Goal: Task Accomplishment & Management: Manage account settings

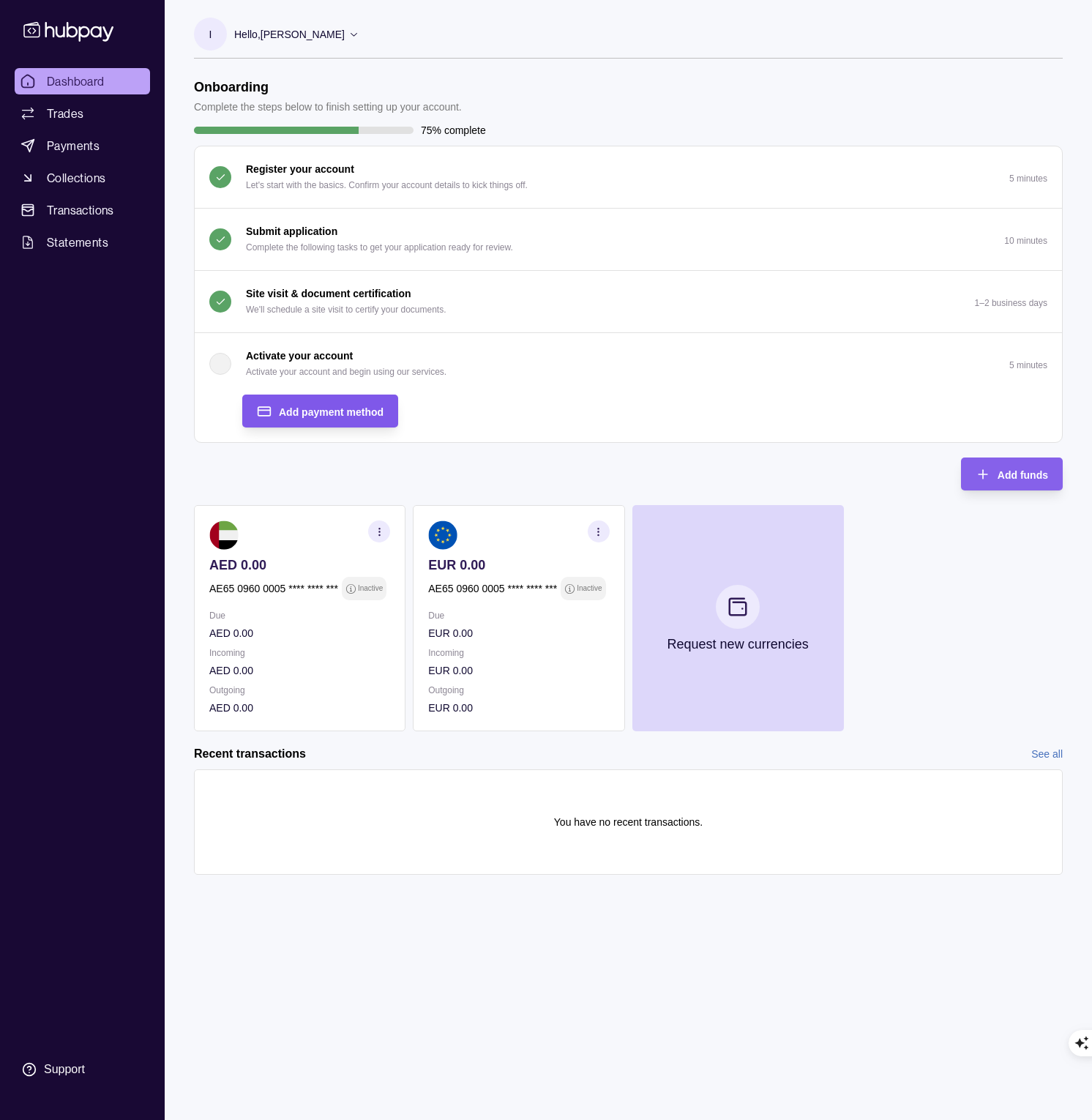
click at [341, 417] on span "Add payment method" at bounding box center [331, 413] width 105 height 12
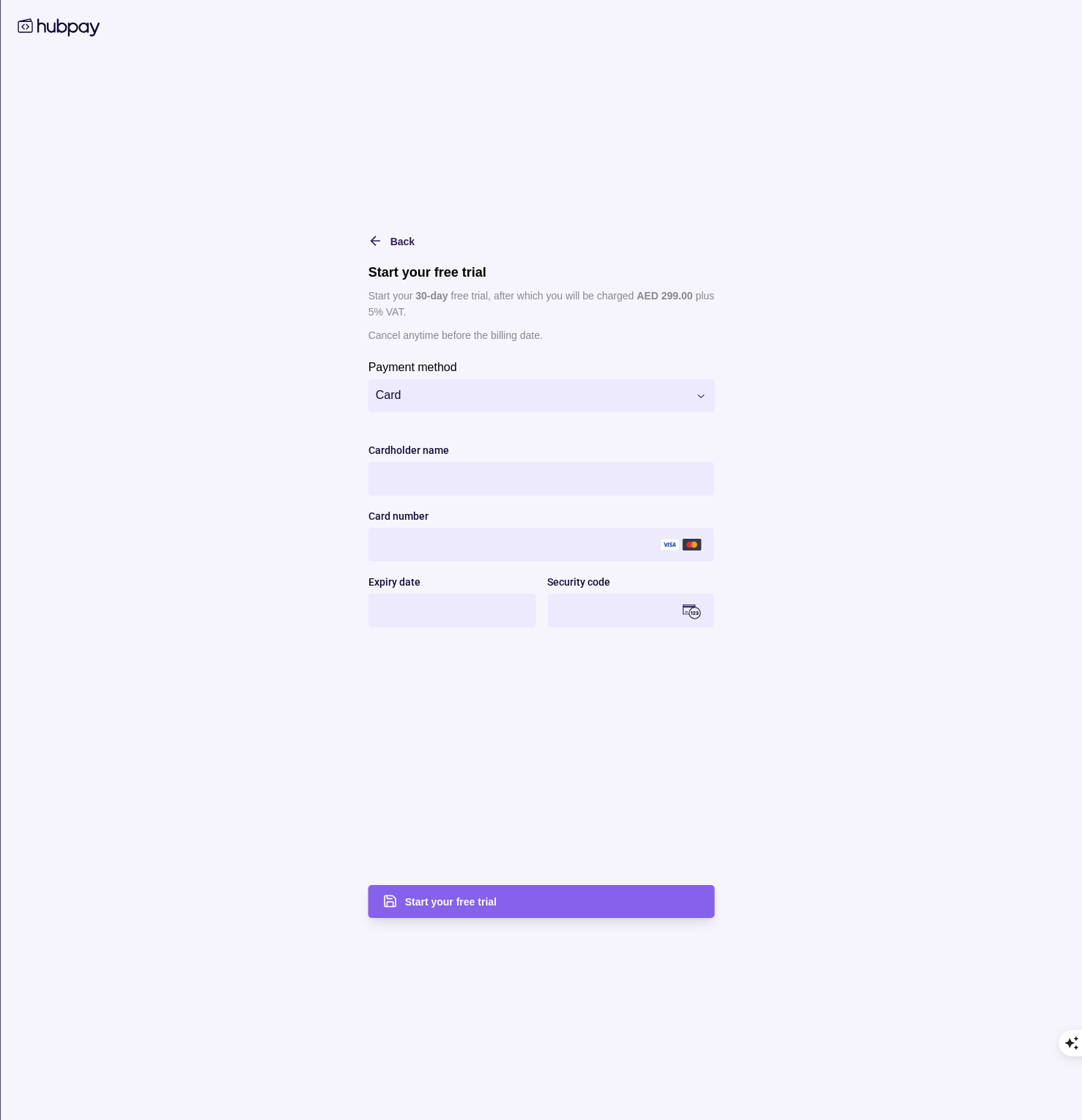
click at [527, 391] on html "Dashboard Trades Payments Collections Transactions Statements Support I Hello, …" at bounding box center [541, 1120] width 1082 height 2241
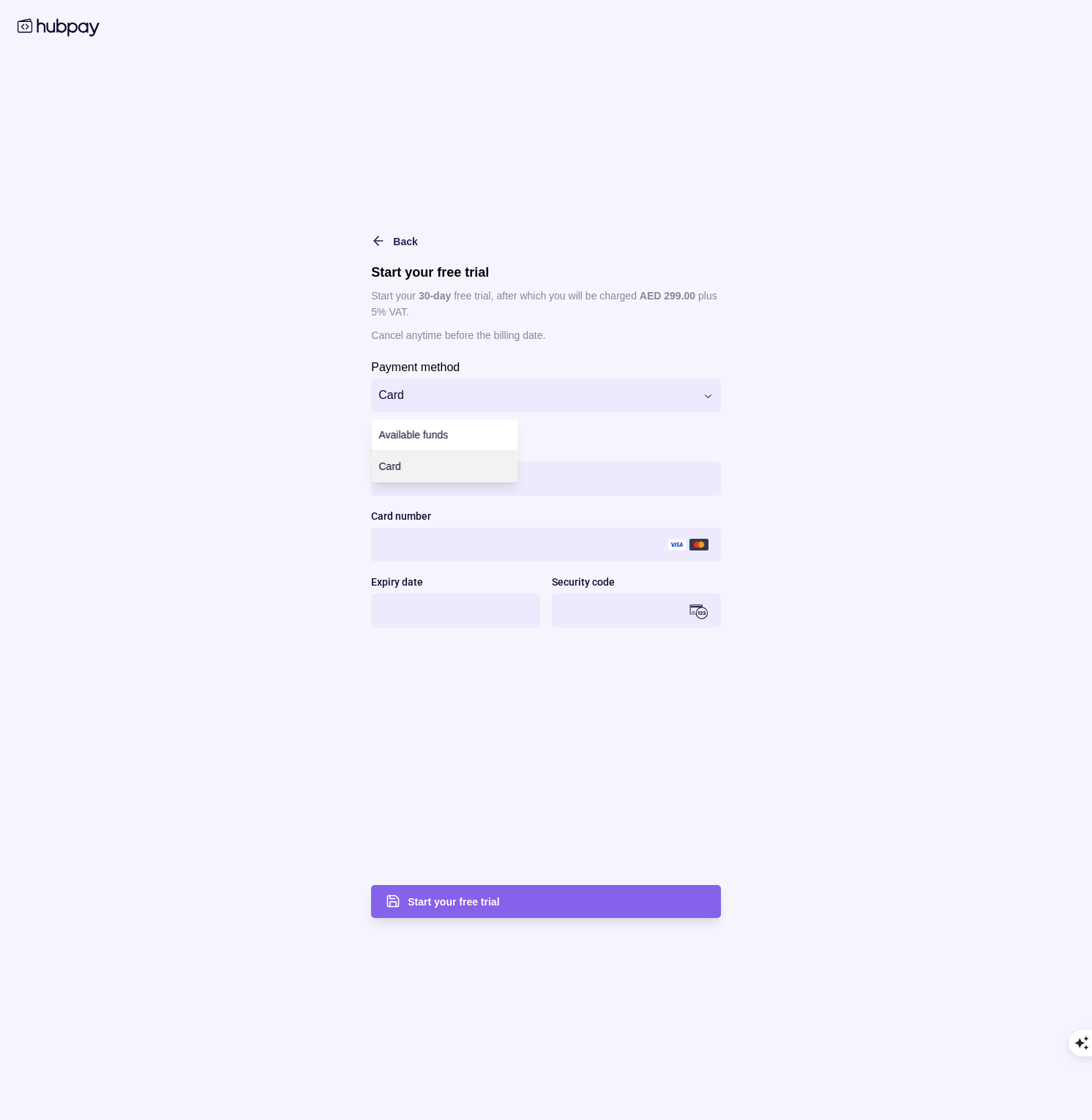
click at [263, 381] on html "Dashboard Trades Payments Collections Transactions Statements Support I Hello, …" at bounding box center [546, 1120] width 1092 height 2241
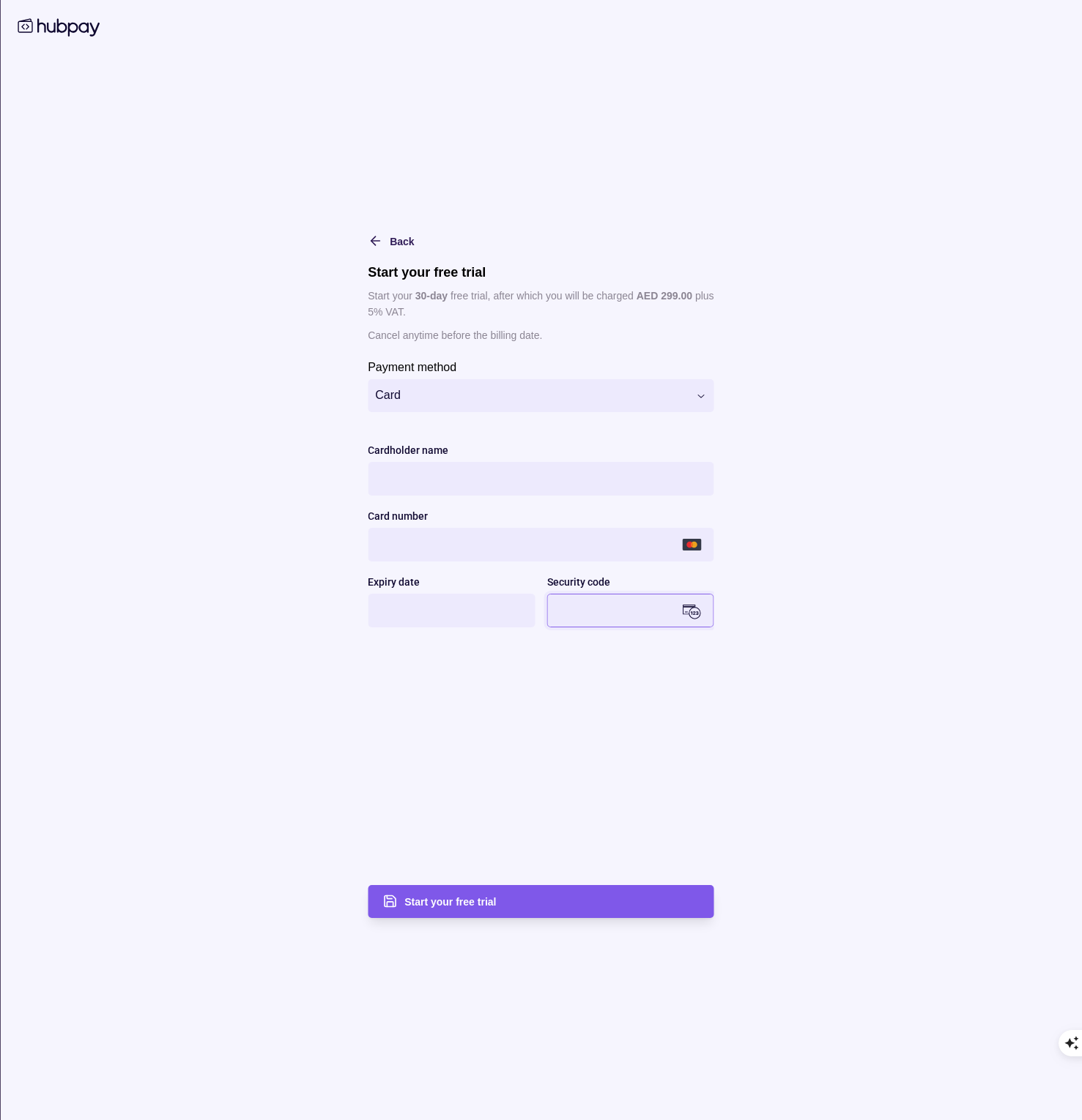
click at [473, 906] on span "Start your free trial" at bounding box center [450, 902] width 92 height 12
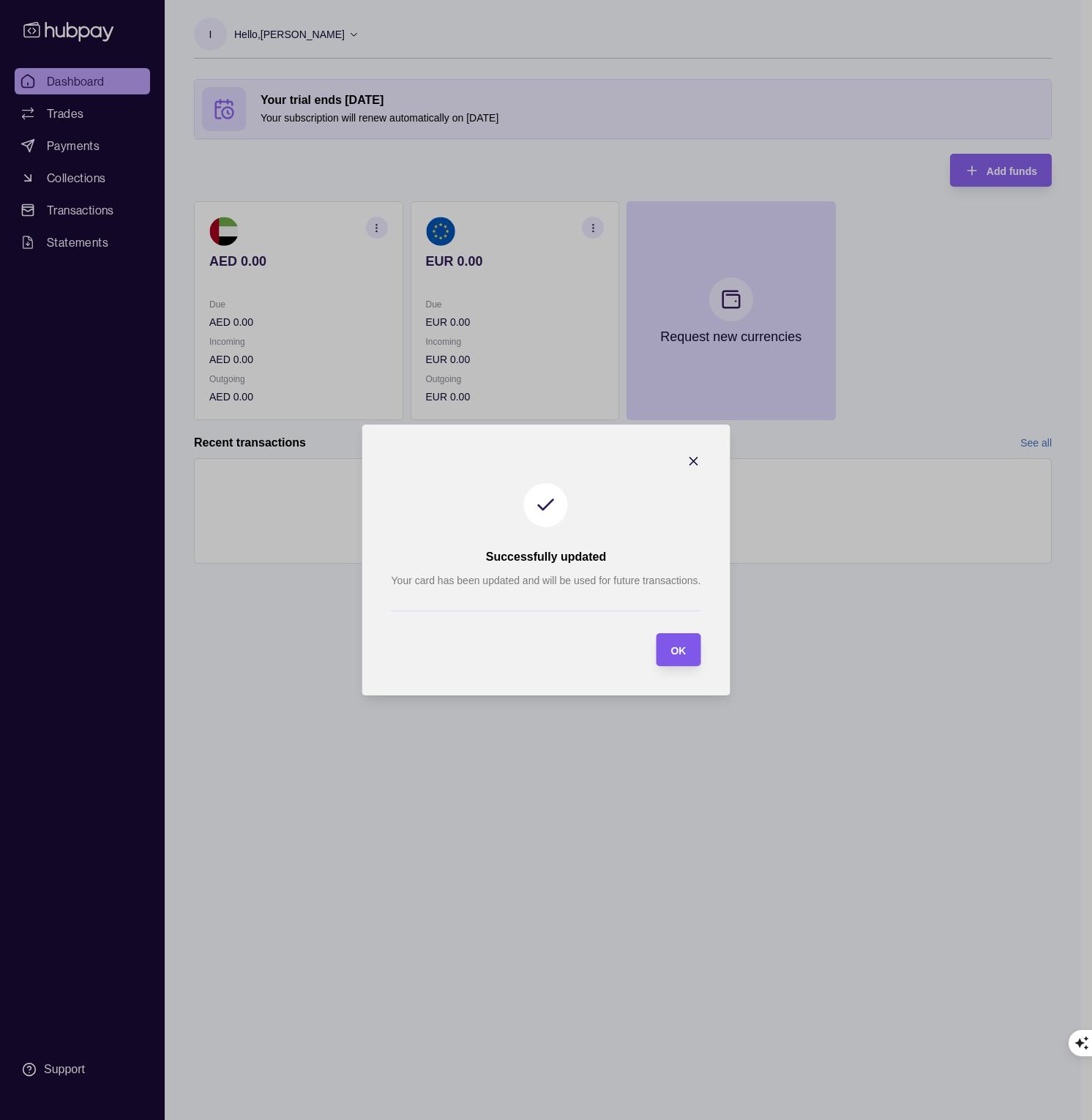
click at [686, 650] on span "OK" at bounding box center [679, 651] width 16 height 12
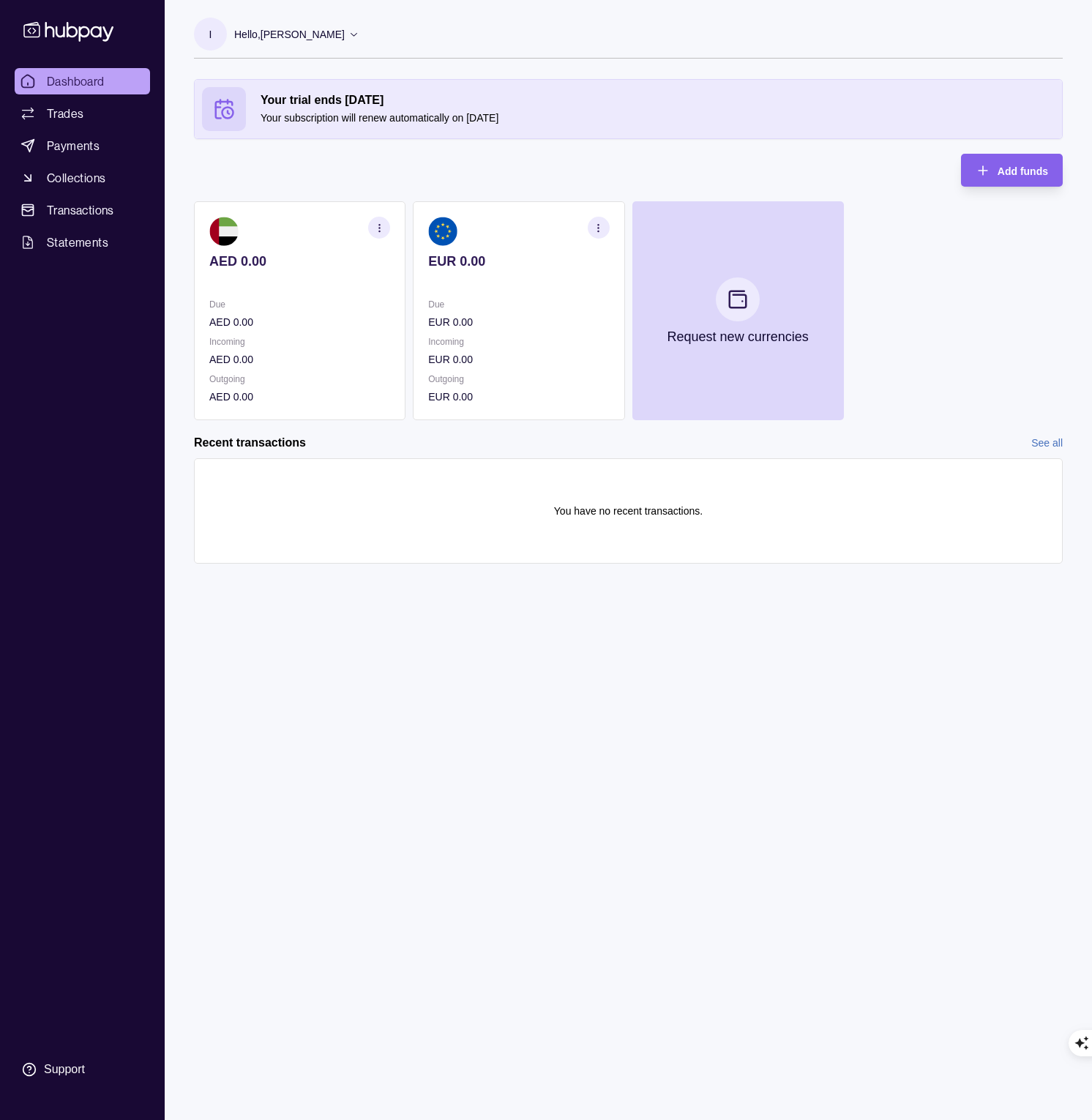
click at [598, 221] on section "button" at bounding box center [598, 227] width 22 height 22
click at [497, 264] on link "View account details" at bounding box center [500, 264] width 93 height 16
click at [384, 219] on section "button" at bounding box center [379, 227] width 22 height 22
click at [275, 263] on link "View account details" at bounding box center [281, 264] width 93 height 16
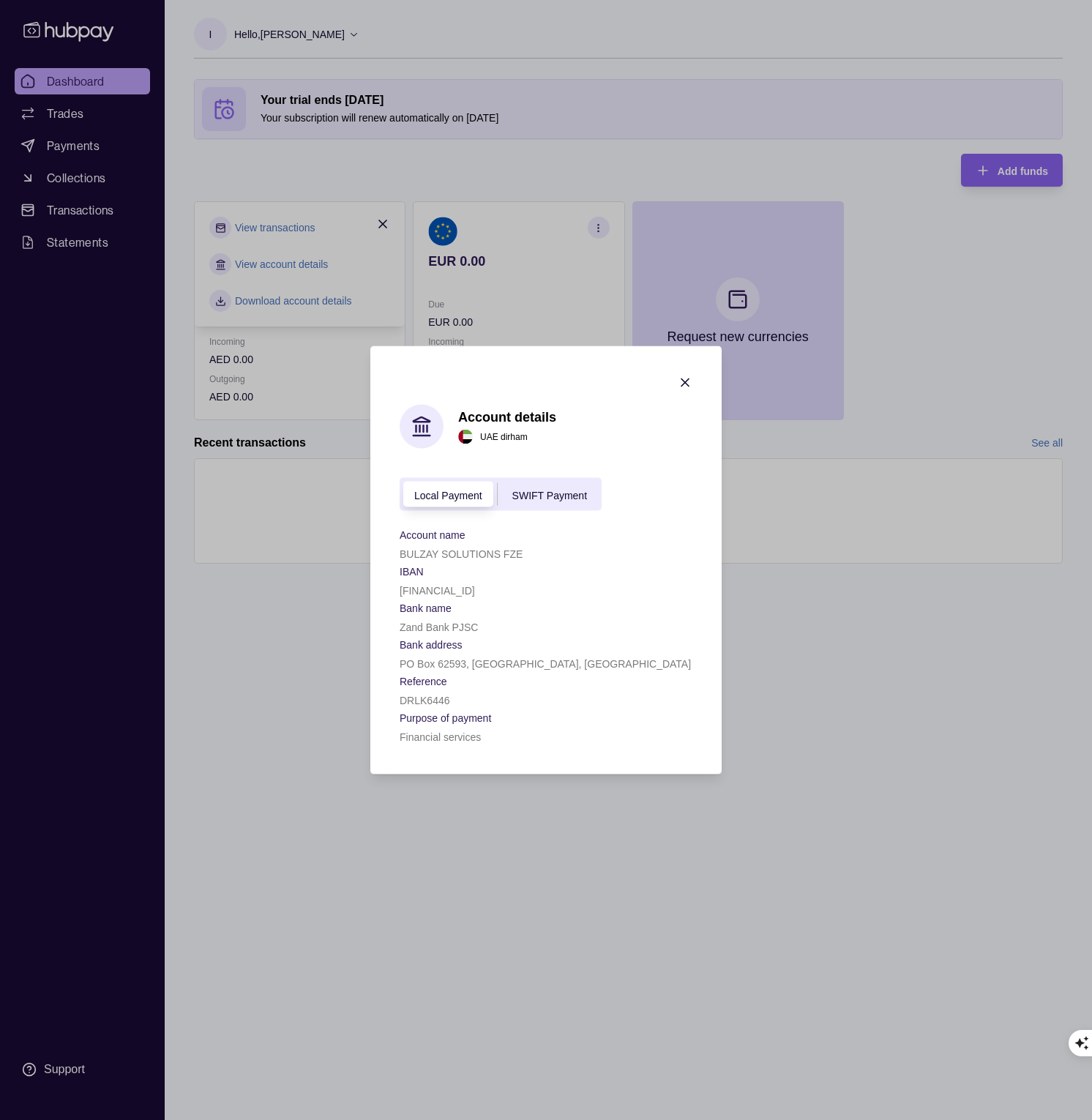
click at [687, 380] on icon "button" at bounding box center [685, 382] width 15 height 15
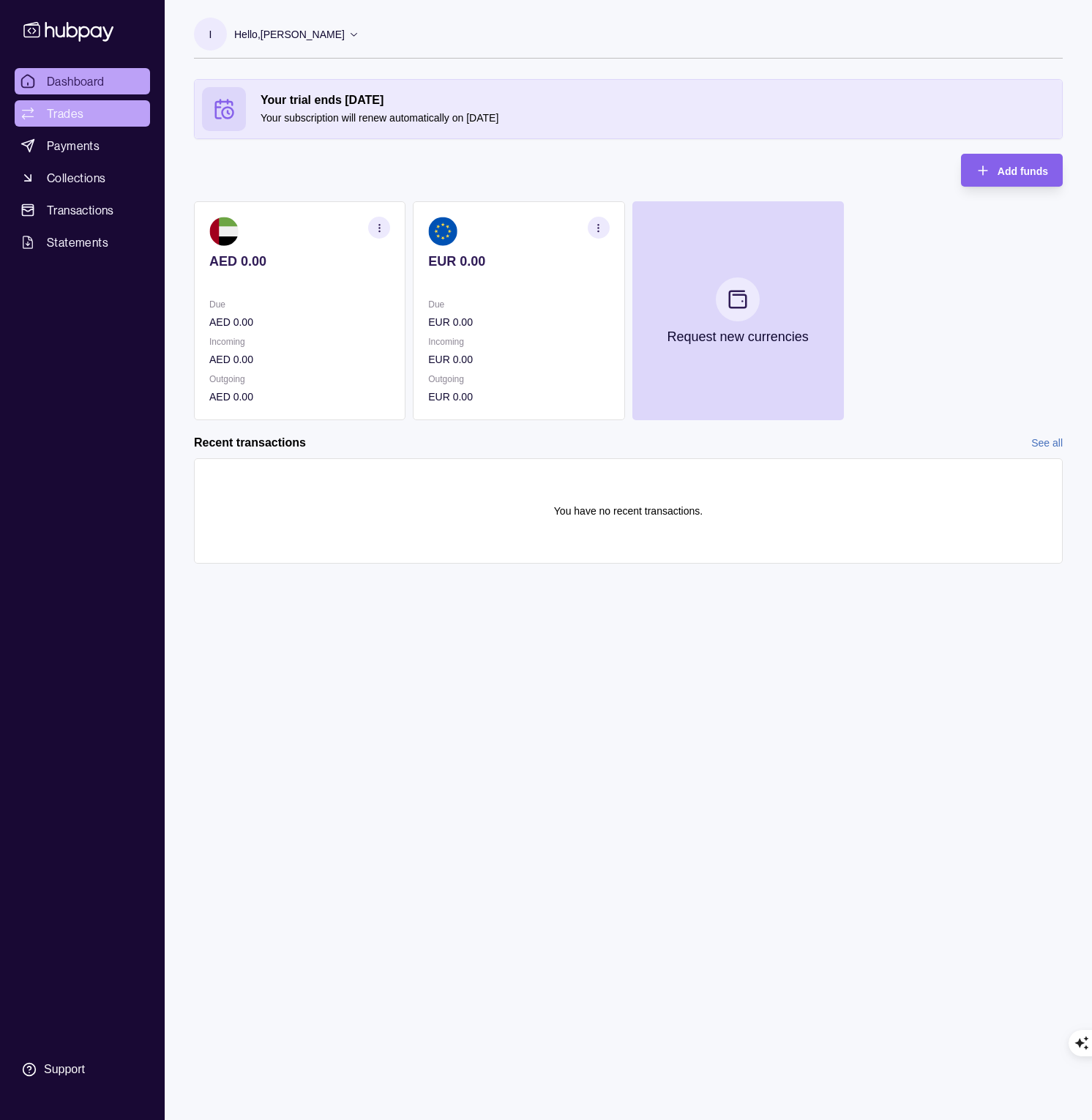
click at [67, 112] on span "Trades" at bounding box center [65, 114] width 36 height 17
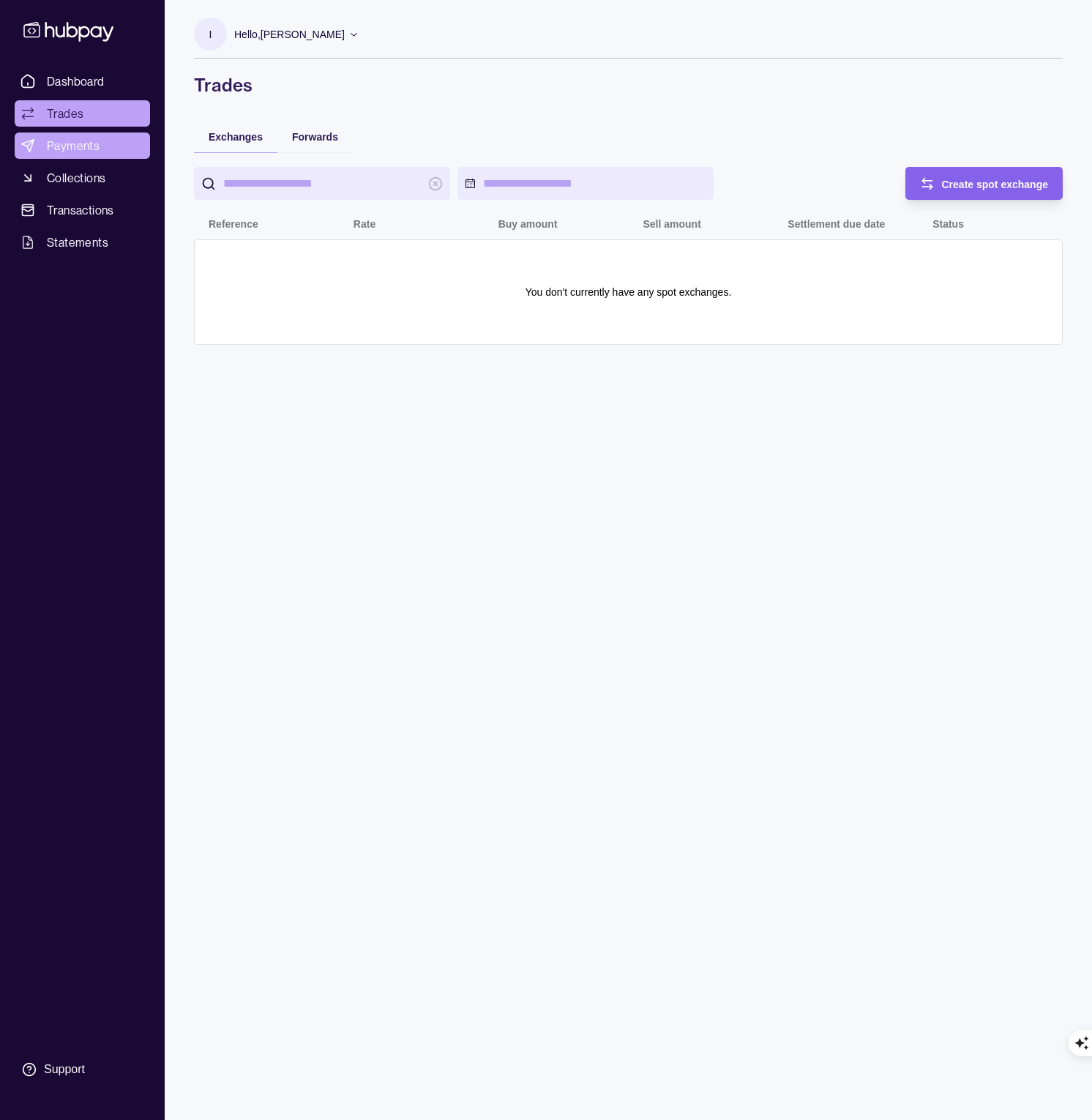
click at [60, 147] on span "Payments" at bounding box center [73, 146] width 53 height 17
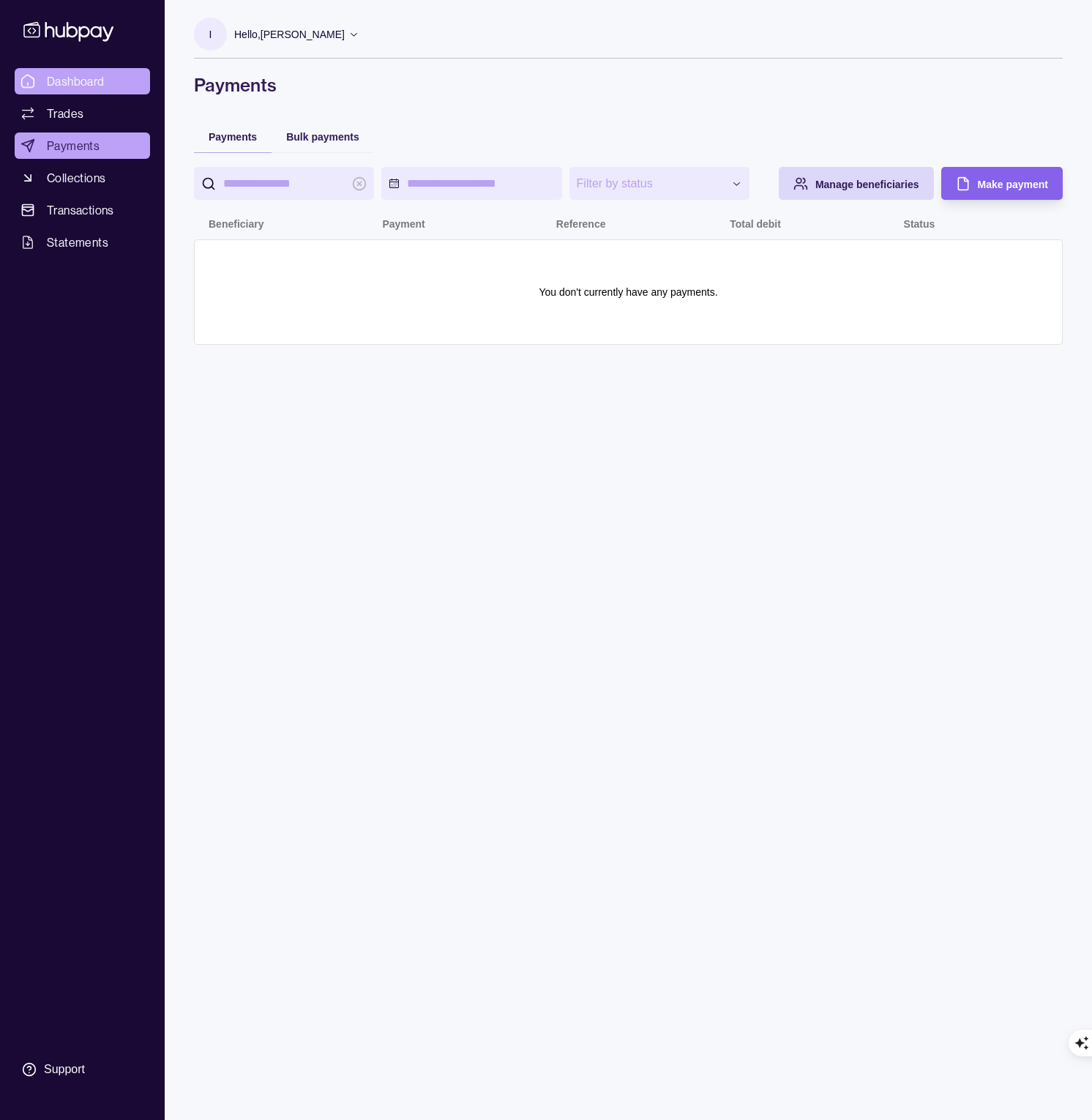
click at [68, 81] on span "Dashboard" at bounding box center [75, 81] width 58 height 17
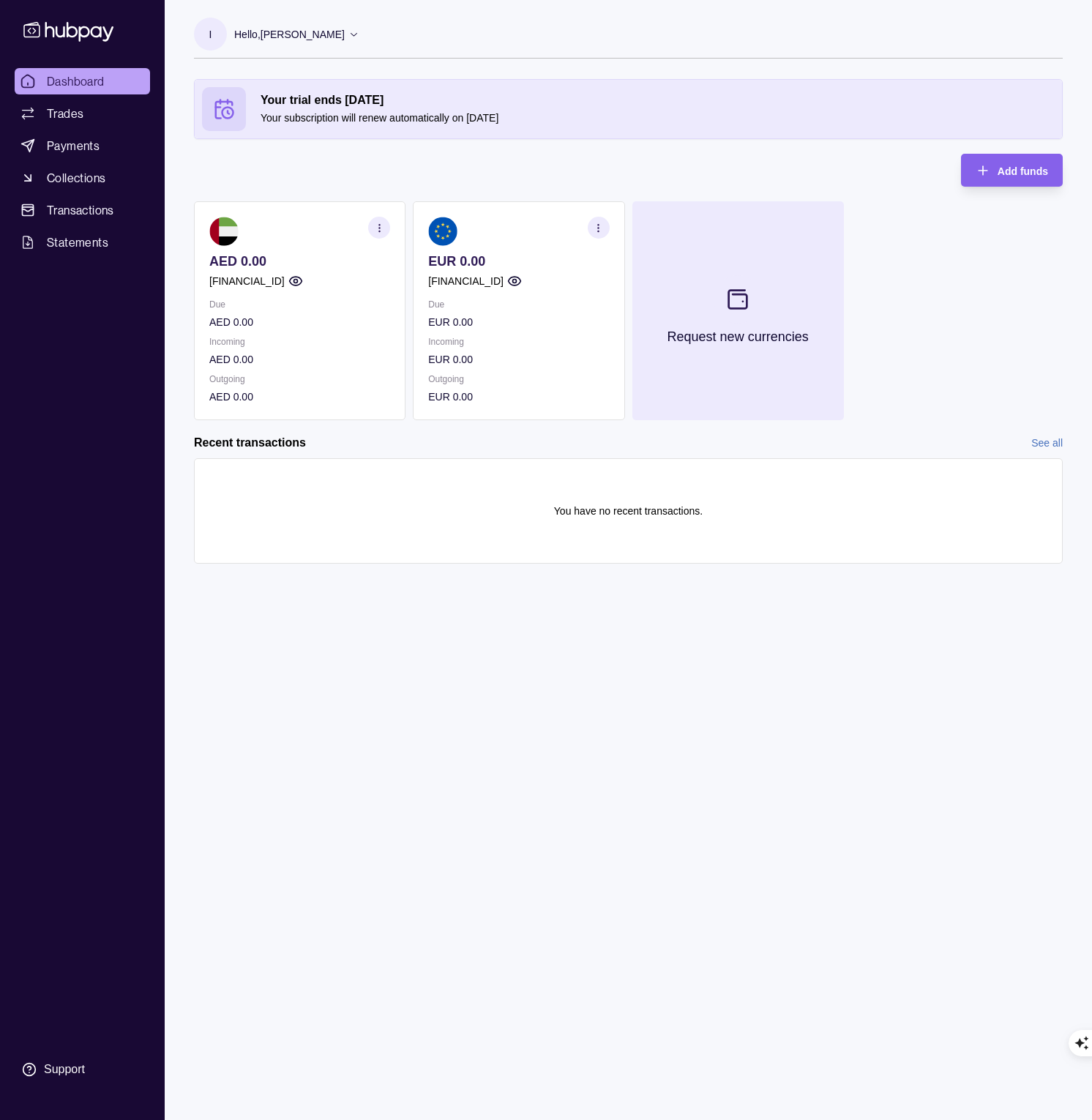
click at [742, 299] on icon at bounding box center [738, 299] width 24 height 24
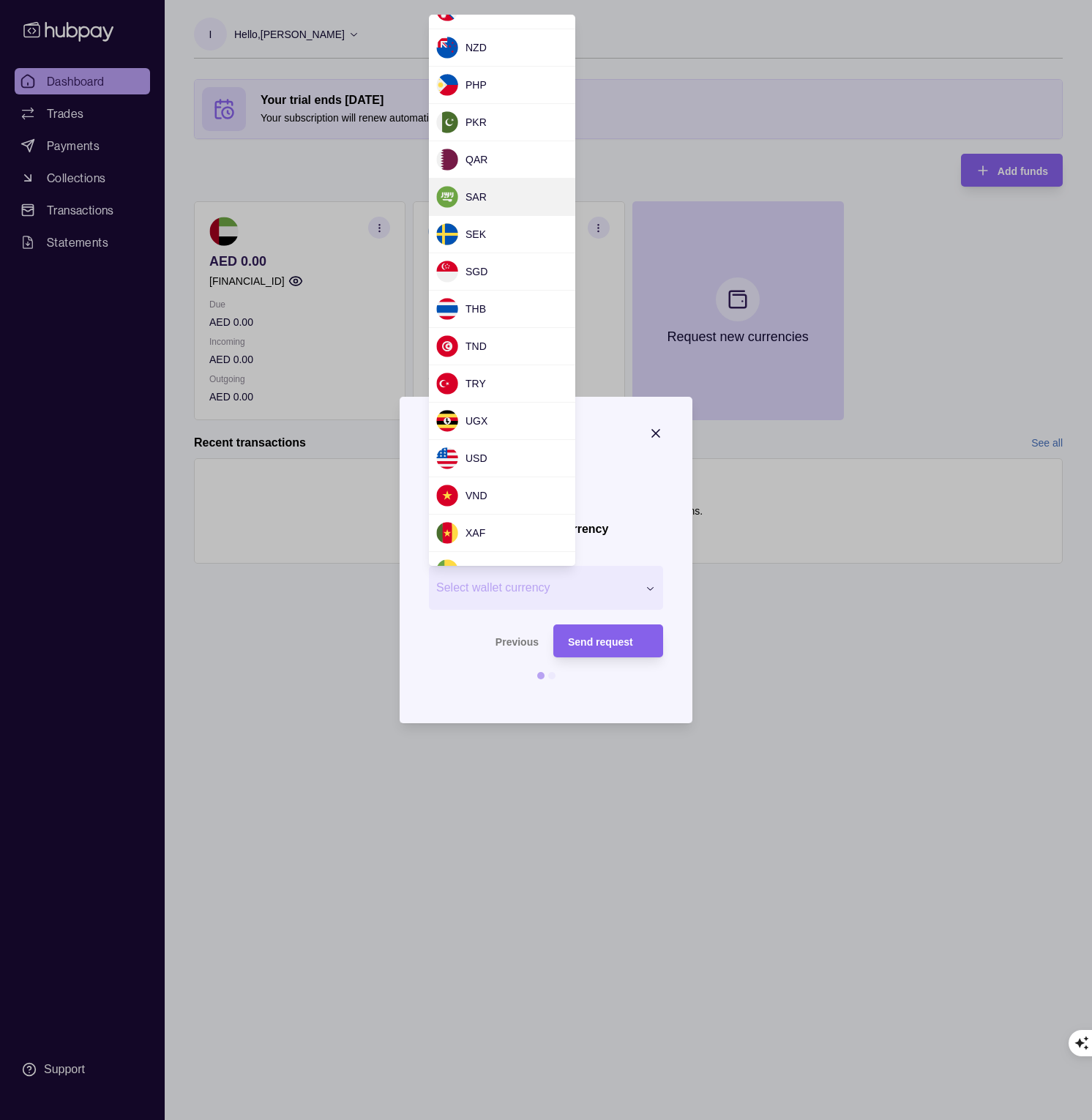
scroll to position [1070, 0]
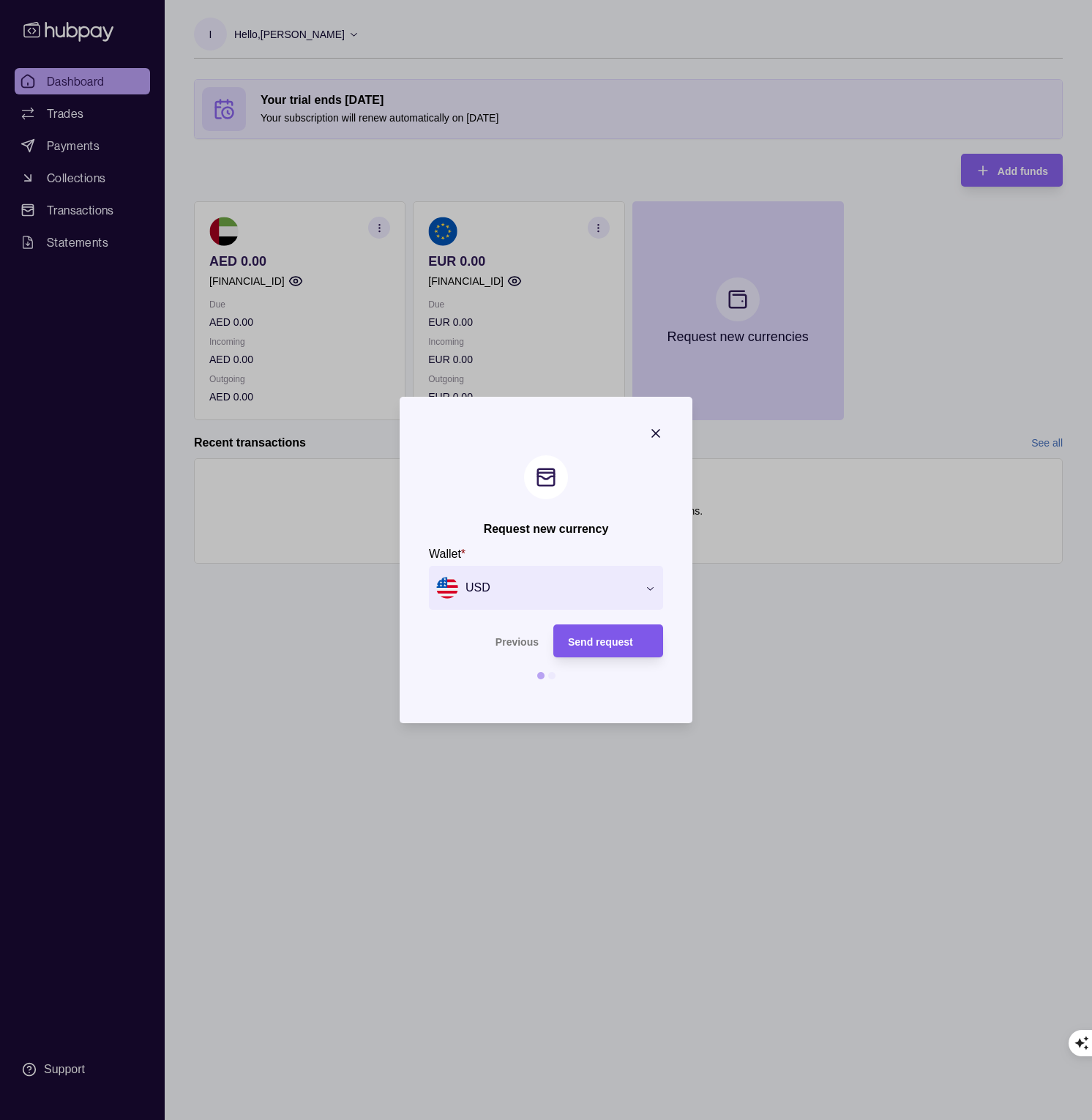
click at [602, 644] on span "Send request" at bounding box center [600, 642] width 65 height 12
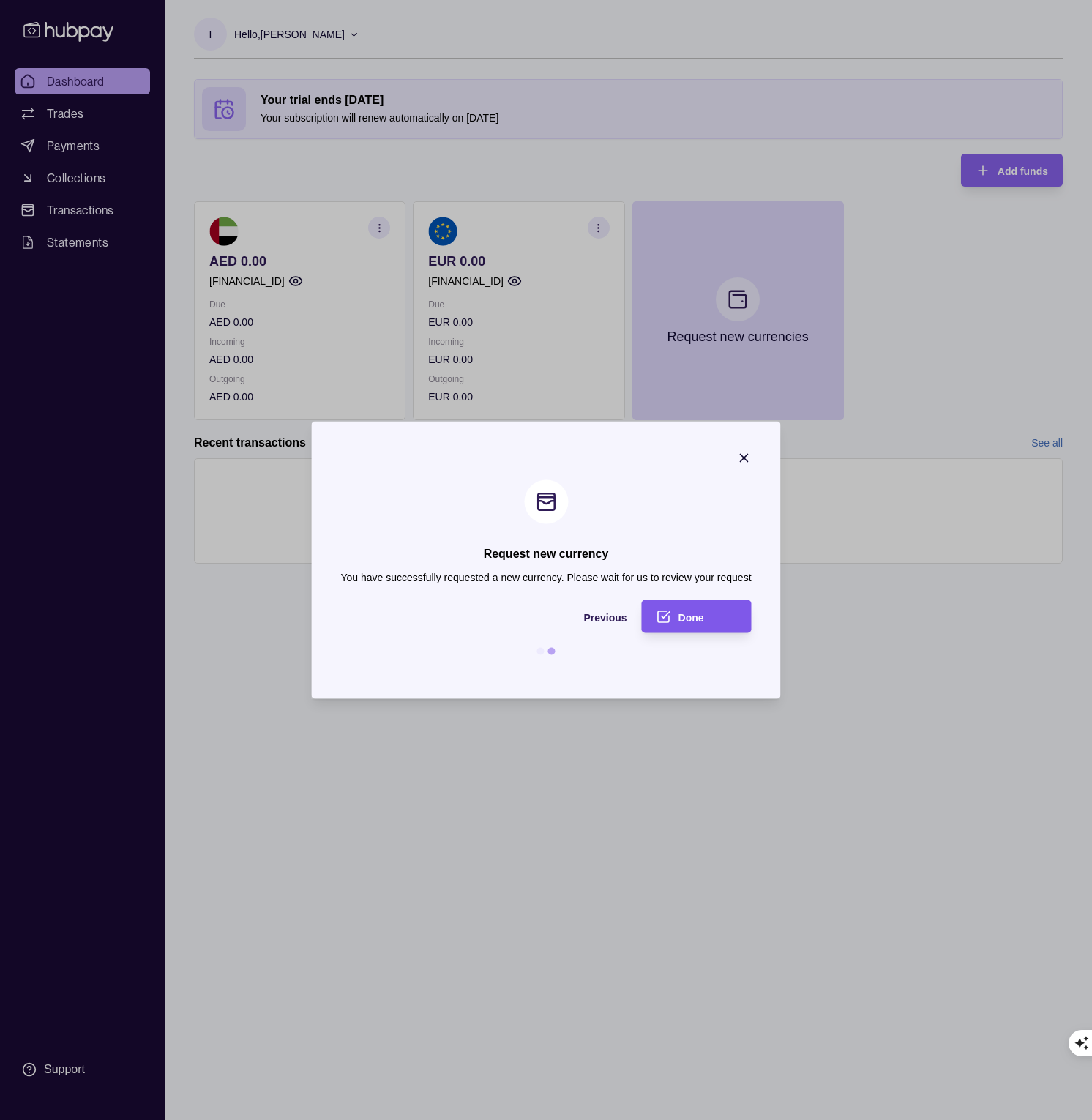
click at [708, 615] on div "Done" at bounding box center [708, 616] width 59 height 17
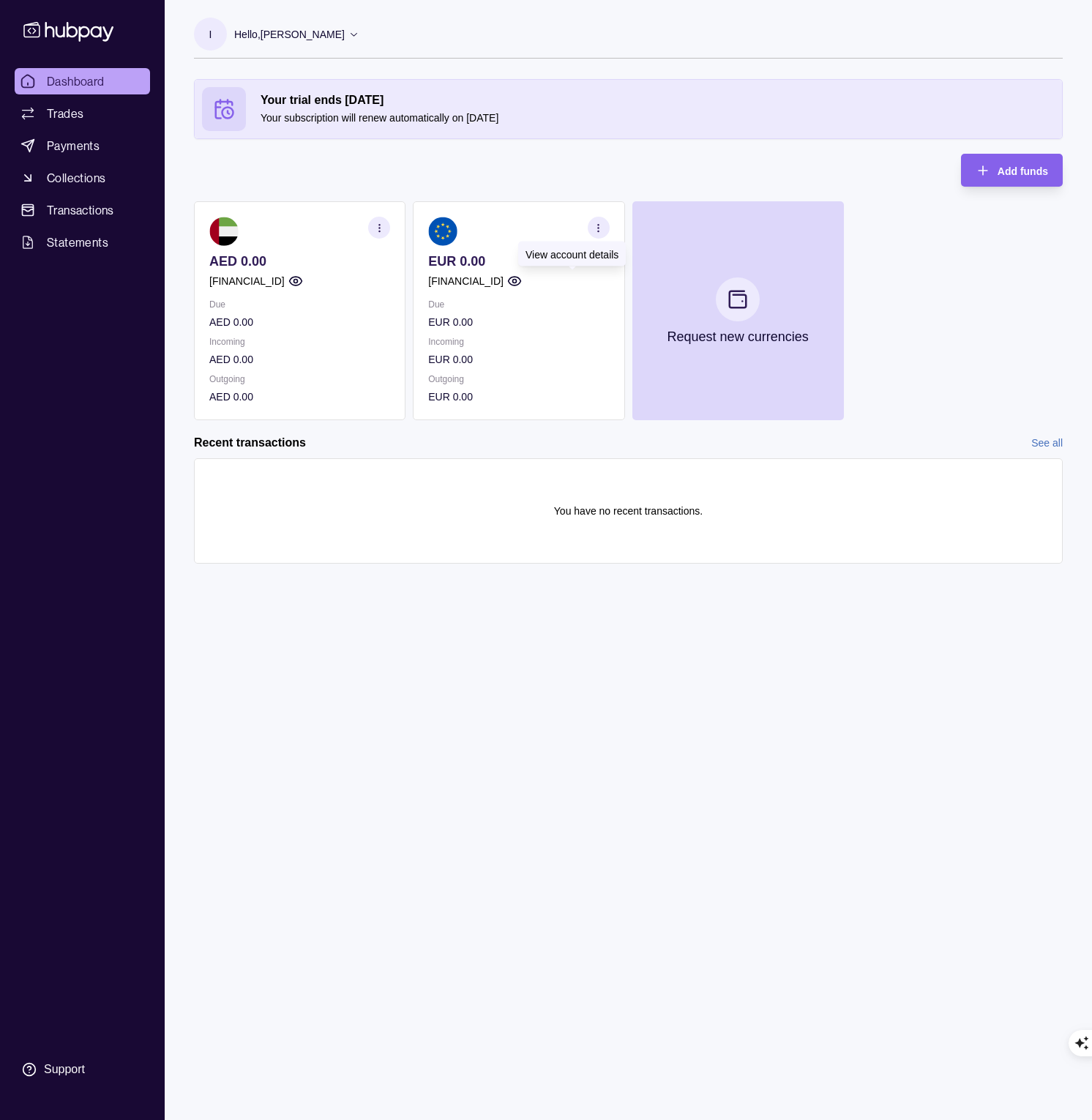
click at [522, 281] on icon "button" at bounding box center [514, 281] width 15 height 15
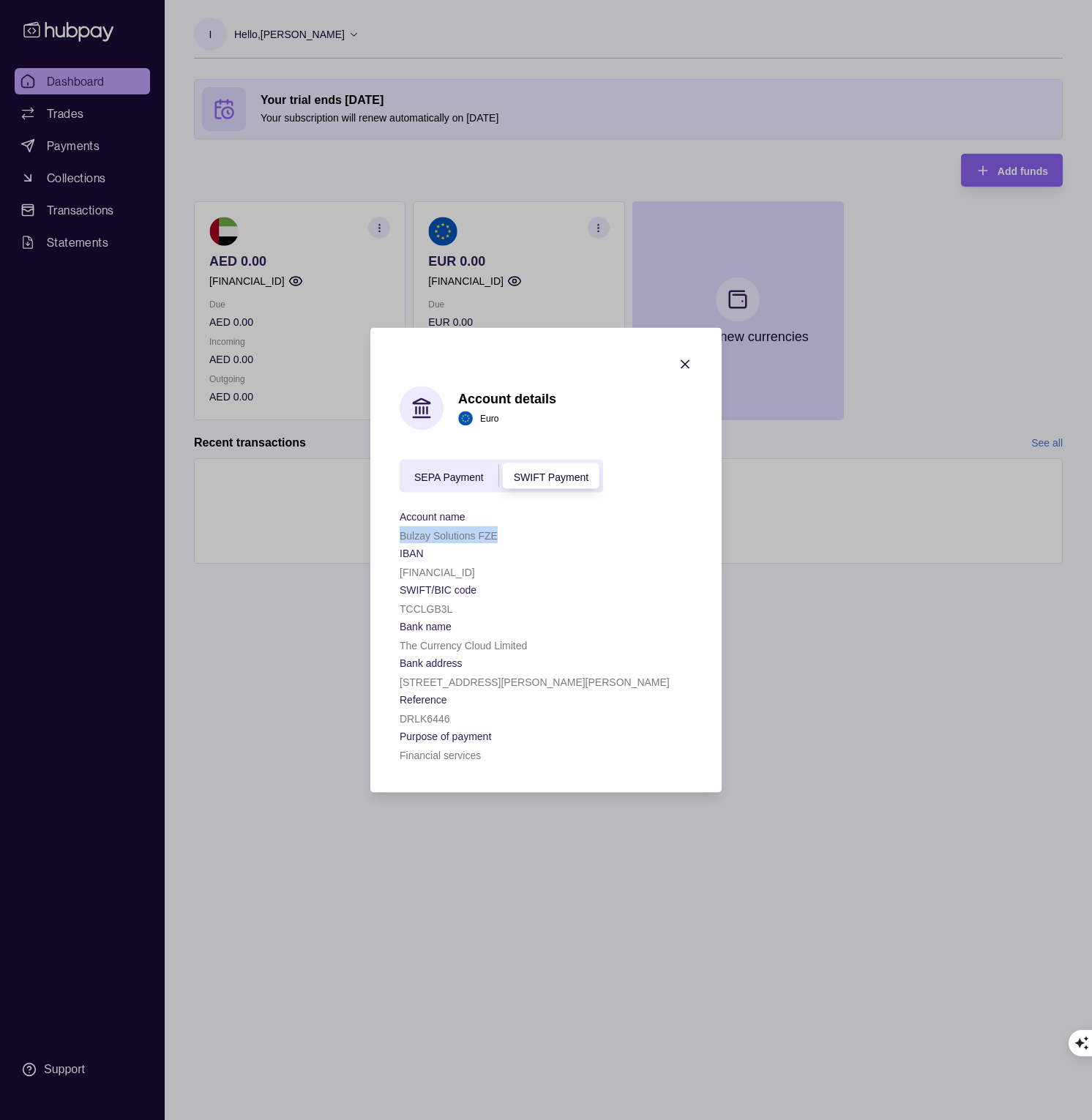
drag, startPoint x: 402, startPoint y: 533, endPoint x: 522, endPoint y: 534, distance: 120.0
click at [522, 534] on div "Bulzay Solutions FZE" at bounding box center [546, 535] width 293 height 17
drag, startPoint x: 413, startPoint y: 569, endPoint x: 564, endPoint y: 576, distance: 151.2
click at [564, 576] on div "GB50TCCL04140448525085" at bounding box center [546, 572] width 293 height 17
click at [497, 650] on p "The Currency Cloud Limited" at bounding box center [463, 646] width 127 height 12
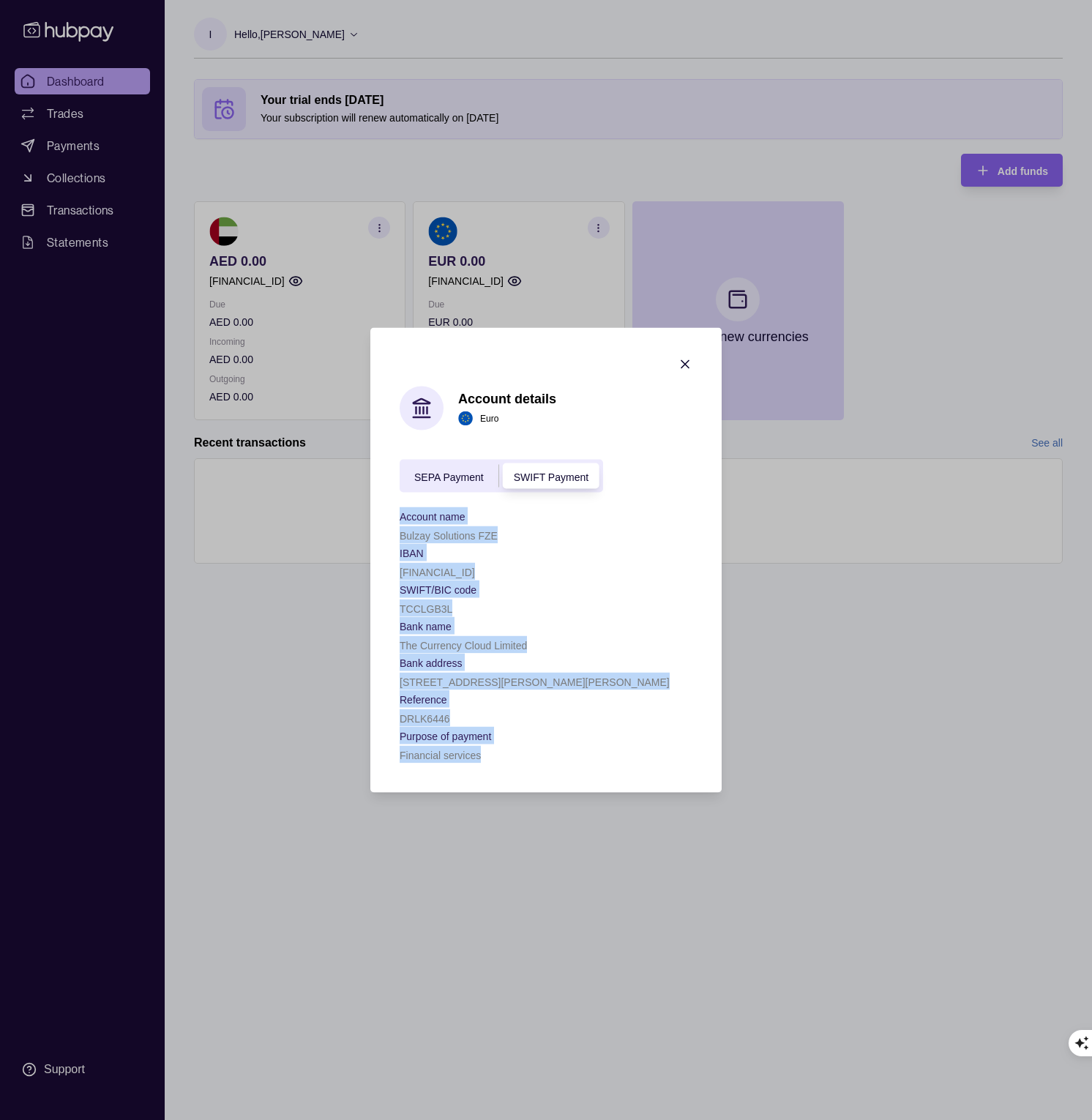
drag, startPoint x: 389, startPoint y: 686, endPoint x: 384, endPoint y: 509, distance: 177.1
click at [384, 509] on section "Account details Euro SEPA Payment SWIFT Payment Account name Bulzay Solutions F…" at bounding box center [545, 560] width 351 height 465
click at [440, 480] on div "SEPA Payment" at bounding box center [449, 476] width 99 height 17
click at [555, 473] on span "SWIFT Payment" at bounding box center [551, 477] width 75 height 12
click at [454, 471] on span "SEPA Payment" at bounding box center [449, 477] width 69 height 12
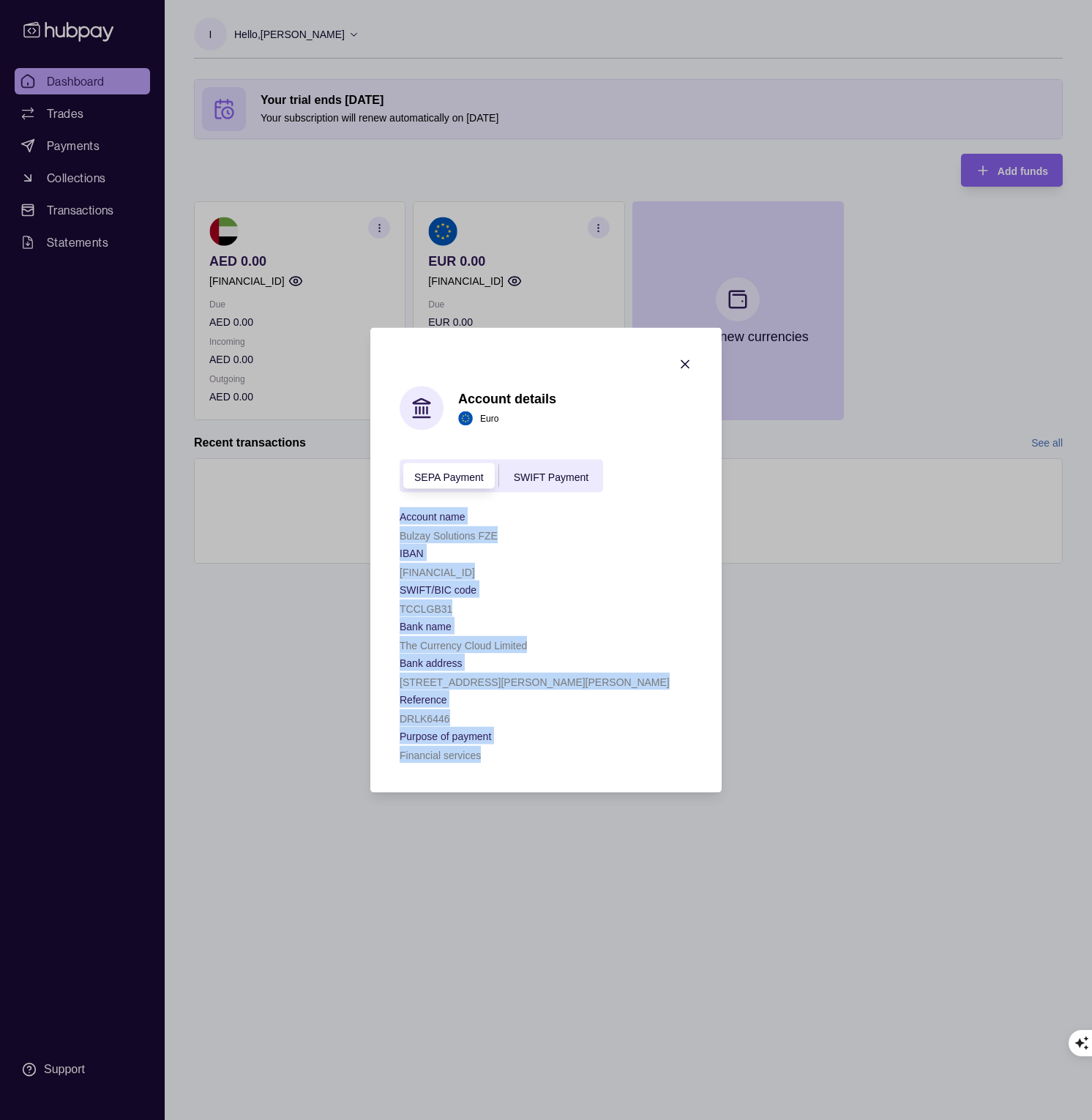
click at [538, 473] on span "SWIFT Payment" at bounding box center [551, 477] width 75 height 12
click at [444, 467] on div "SEPA Payment" at bounding box center [449, 476] width 99 height 17
click at [560, 467] on div "SWIFT Payment" at bounding box center [551, 476] width 104 height 17
click at [444, 467] on div "SEPA Payment" at bounding box center [449, 476] width 99 height 17
click at [561, 475] on span "SWIFT Payment" at bounding box center [551, 477] width 75 height 12
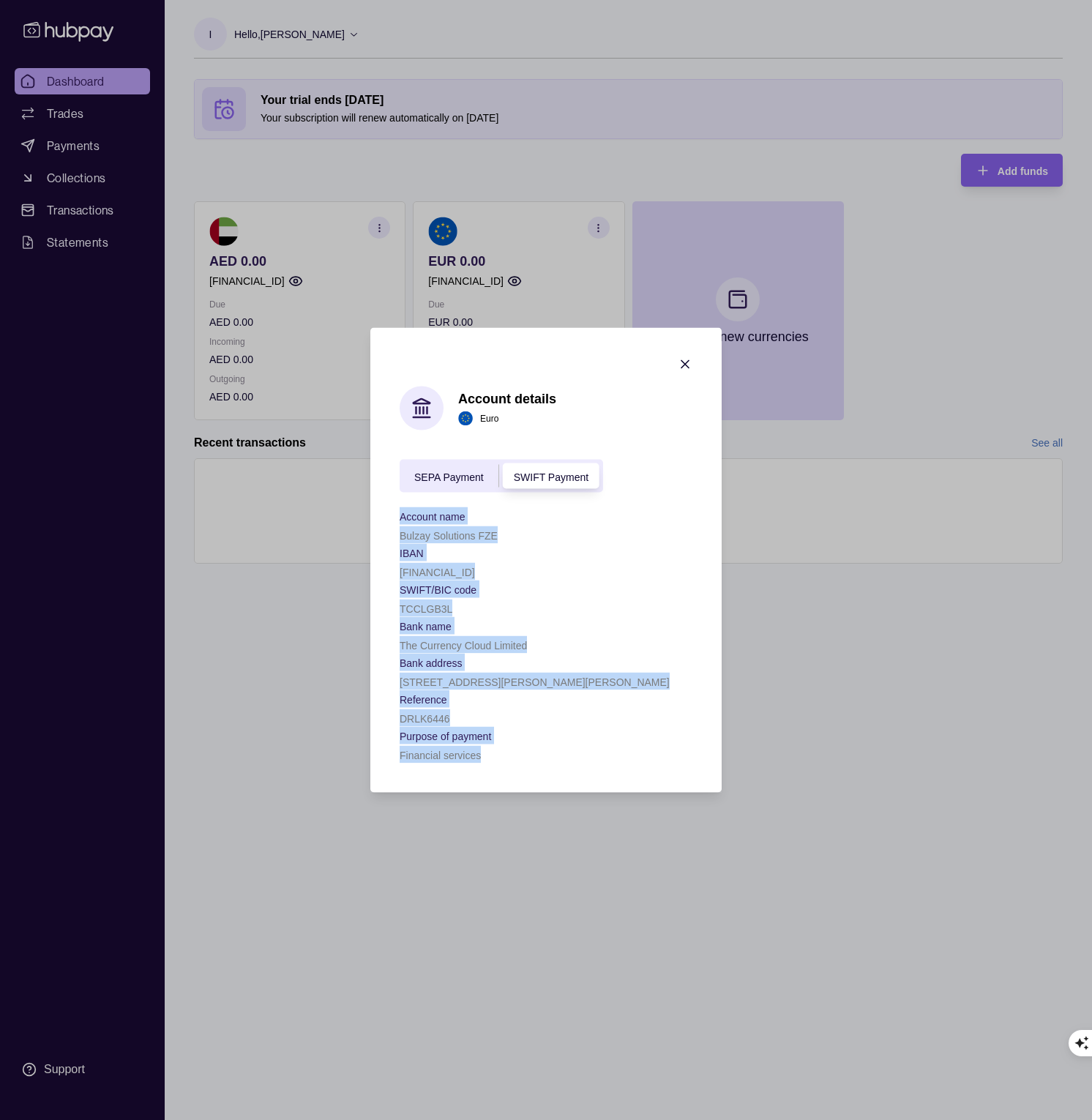
click at [458, 475] on span "SEPA Payment" at bounding box center [449, 477] width 69 height 12
click at [682, 363] on icon "button" at bounding box center [685, 364] width 7 height 7
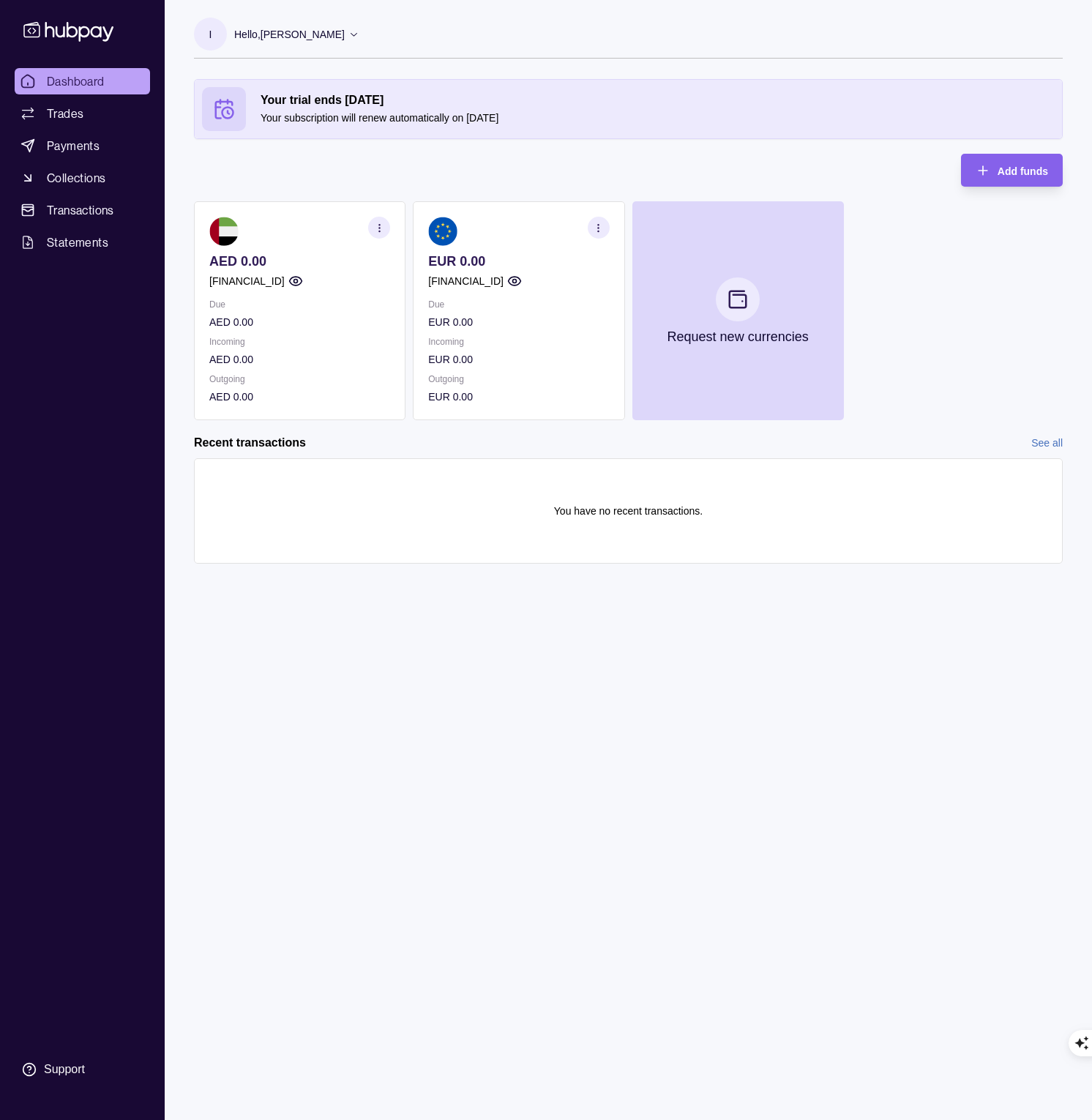
click at [383, 232] on icon "button" at bounding box center [380, 228] width 11 height 11
click at [600, 226] on icon "button" at bounding box center [598, 228] width 11 height 11
click at [528, 302] on link "Download account details" at bounding box center [512, 301] width 117 height 16
click at [522, 279] on icon "button" at bounding box center [514, 281] width 15 height 15
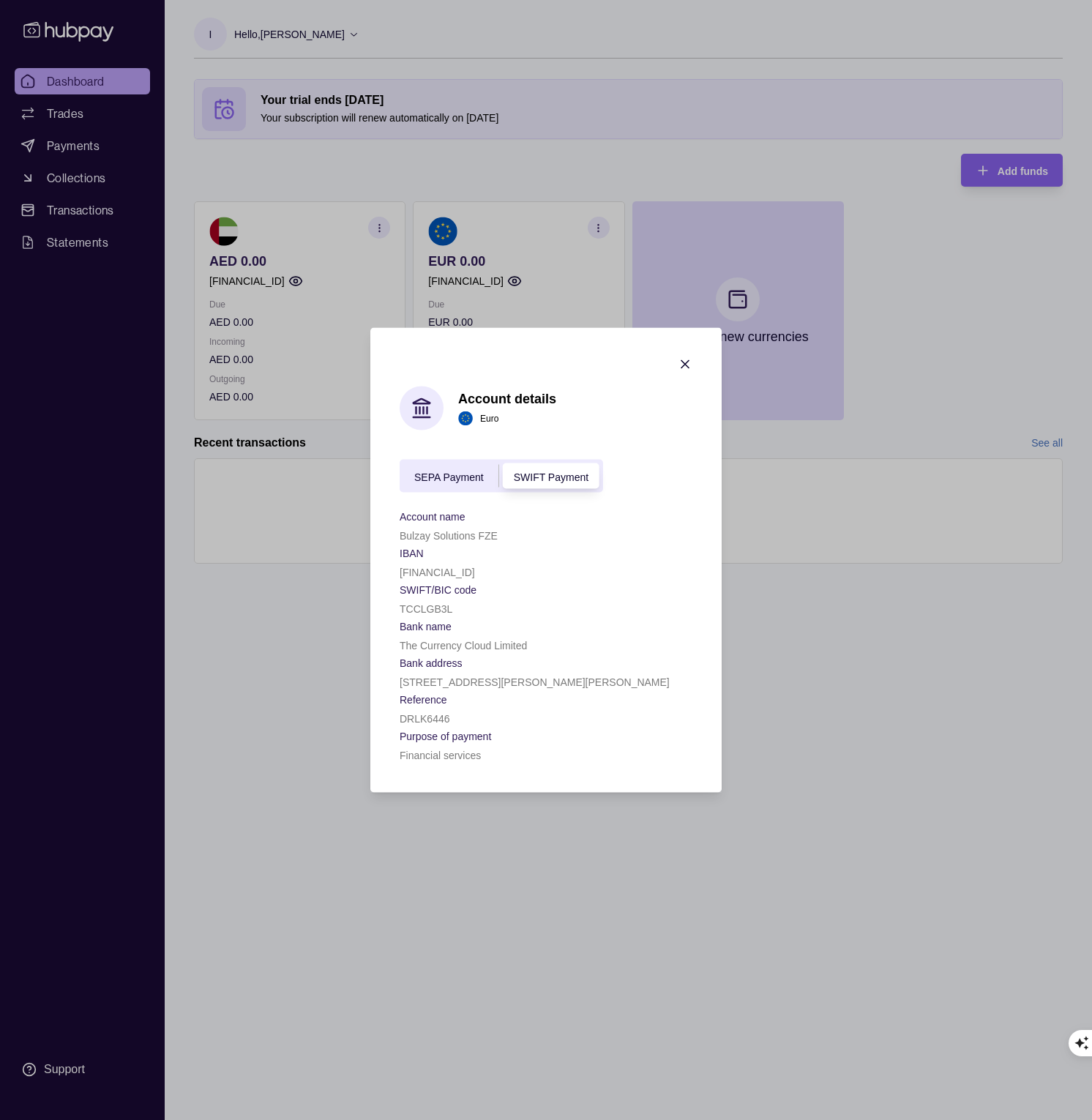
click at [441, 479] on span "SEPA Payment" at bounding box center [449, 477] width 69 height 12
drag, startPoint x: 426, startPoint y: 624, endPoint x: 518, endPoint y: 640, distance: 93.4
click at [518, 640] on div "Bank name The Currency Cloud Limited" at bounding box center [546, 635] width 293 height 36
click at [528, 643] on div "The Currency Cloud Limited" at bounding box center [546, 645] width 293 height 17
click at [407, 647] on p "The Currency Cloud Limited" at bounding box center [463, 646] width 127 height 12
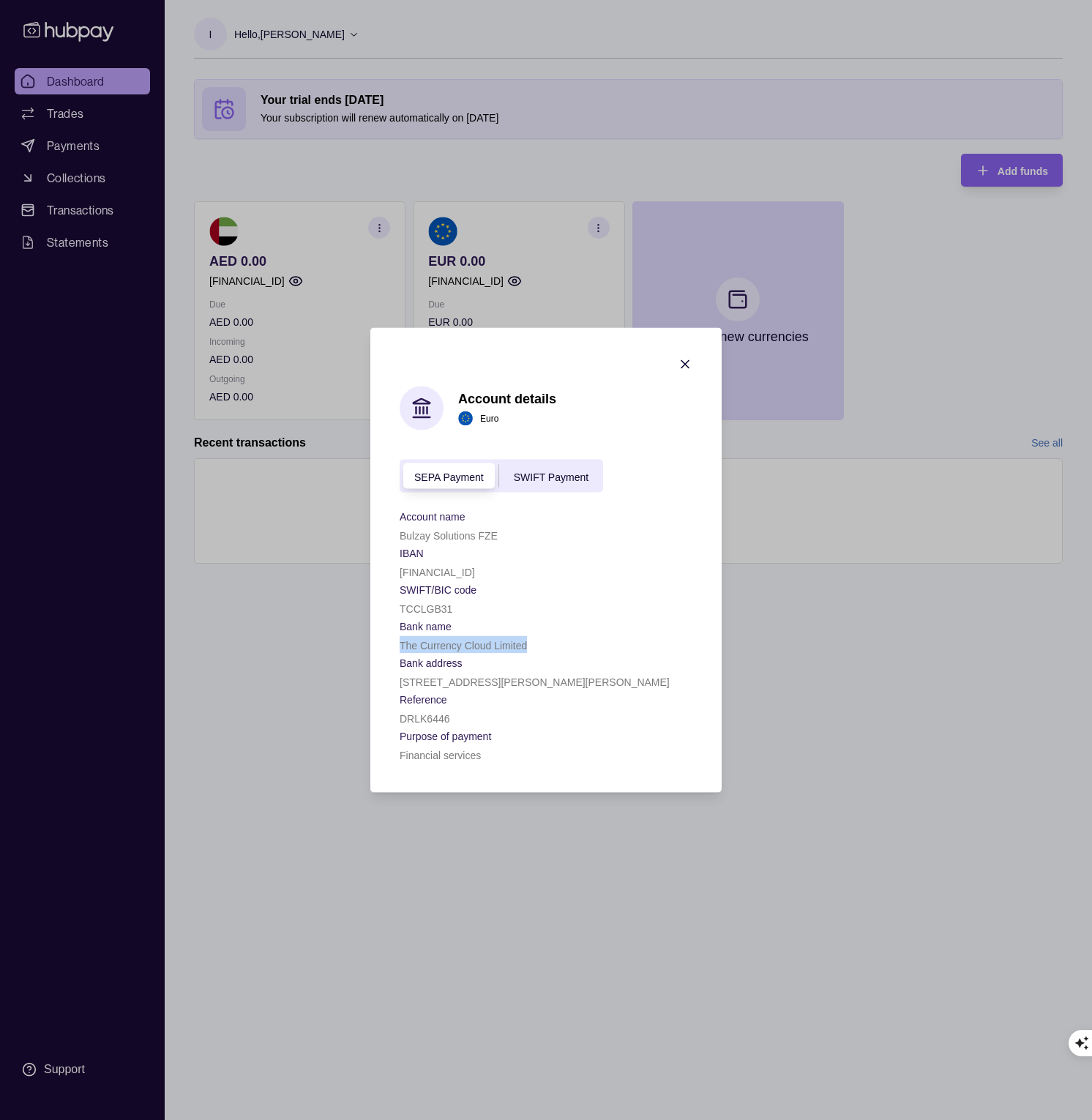
drag, startPoint x: 407, startPoint y: 647, endPoint x: 514, endPoint y: 646, distance: 107.0
click at [514, 646] on p "The Currency Cloud Limited" at bounding box center [463, 646] width 127 height 12
copy p "The Currency Cloud Limited"
click at [445, 475] on span "SEPA Payment" at bounding box center [449, 477] width 69 height 12
click at [396, 774] on section "Account details Euro SEPA Payment SWIFT Payment Account name Bulzay Solutions F…" at bounding box center [545, 560] width 351 height 465
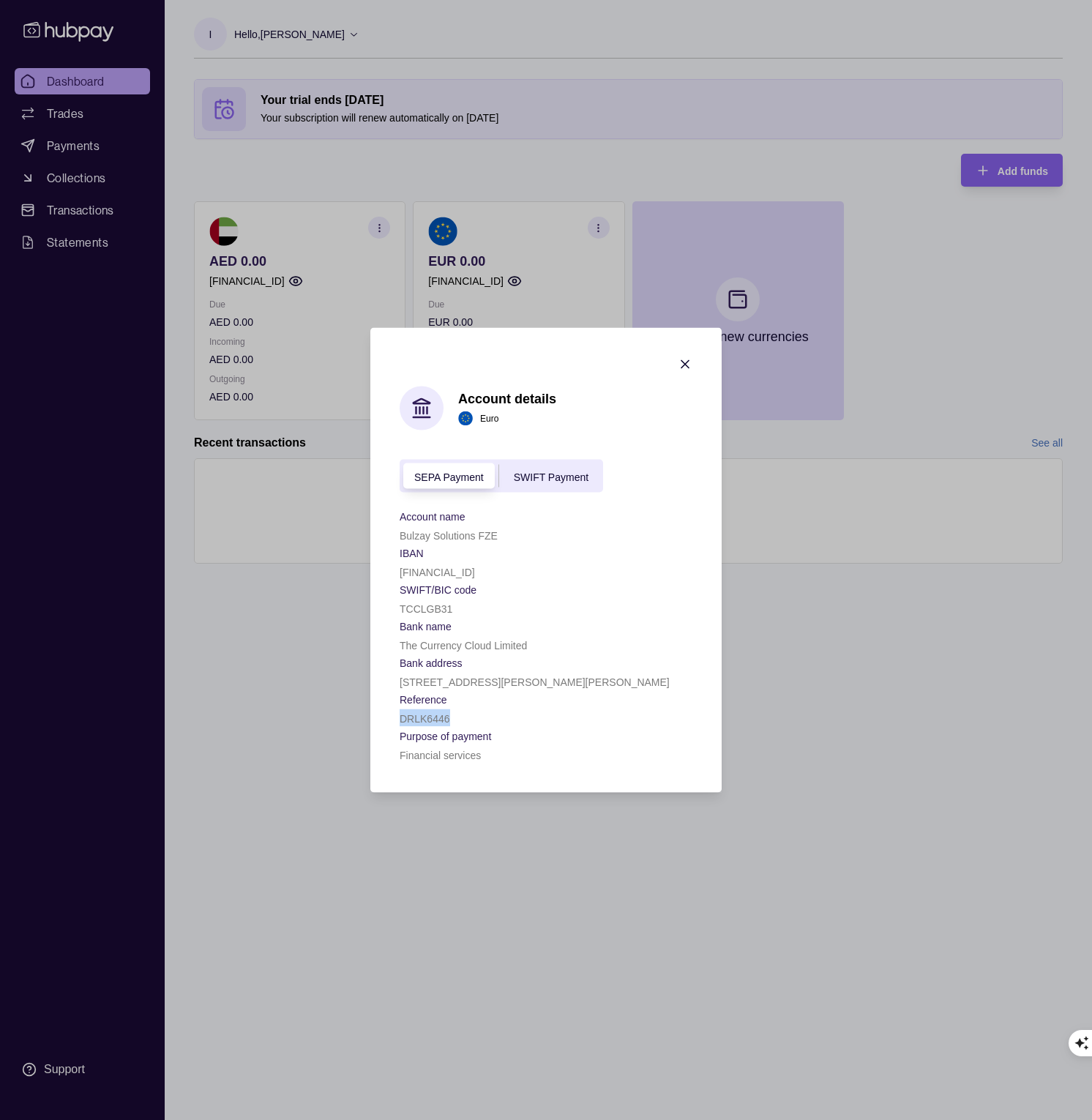
drag, startPoint x: 401, startPoint y: 719, endPoint x: 462, endPoint y: 720, distance: 61.0
click at [462, 720] on div "DRLK6446" at bounding box center [546, 718] width 293 height 17
click at [682, 361] on icon "button" at bounding box center [685, 364] width 7 height 7
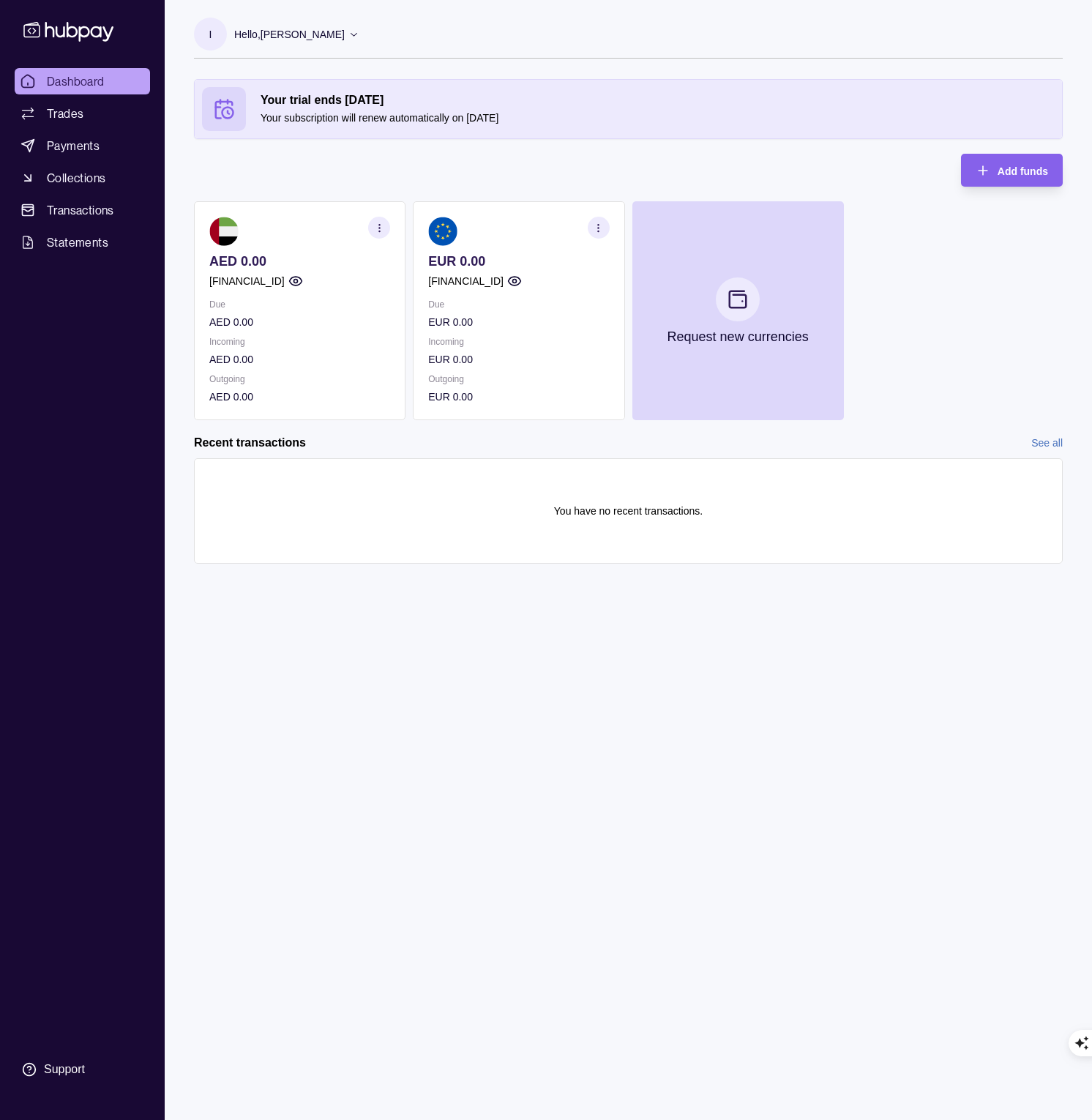
click at [374, 231] on section "button" at bounding box center [379, 227] width 22 height 22
click at [247, 362] on p "AED 0.00" at bounding box center [300, 359] width 181 height 16
click at [333, 374] on p "Outgoing" at bounding box center [300, 379] width 181 height 16
click at [384, 221] on icon "button" at bounding box center [382, 224] width 15 height 15
click at [303, 281] on icon "button" at bounding box center [296, 281] width 15 height 15
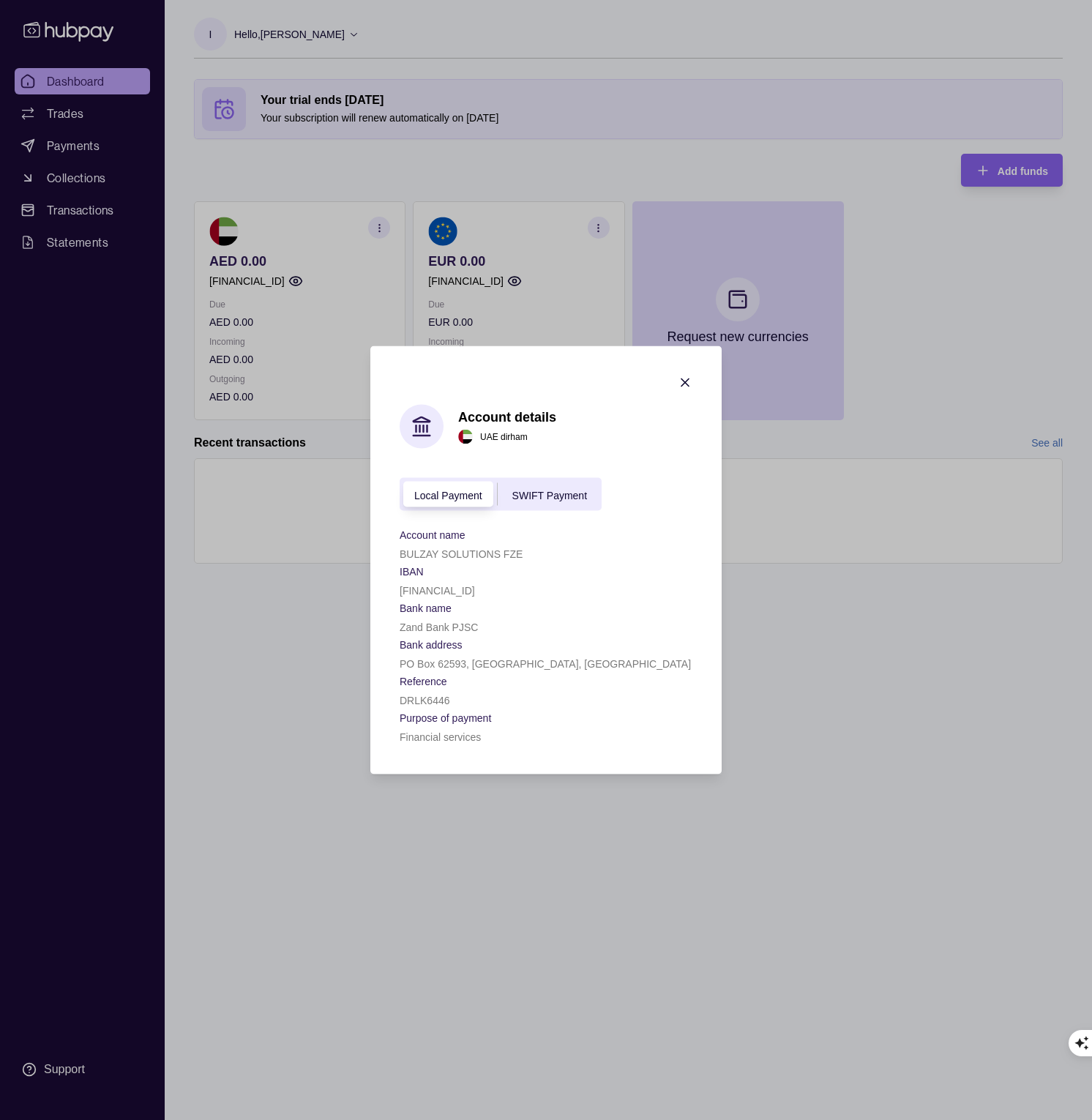
click at [544, 492] on span "SWIFT Payment" at bounding box center [549, 495] width 75 height 12
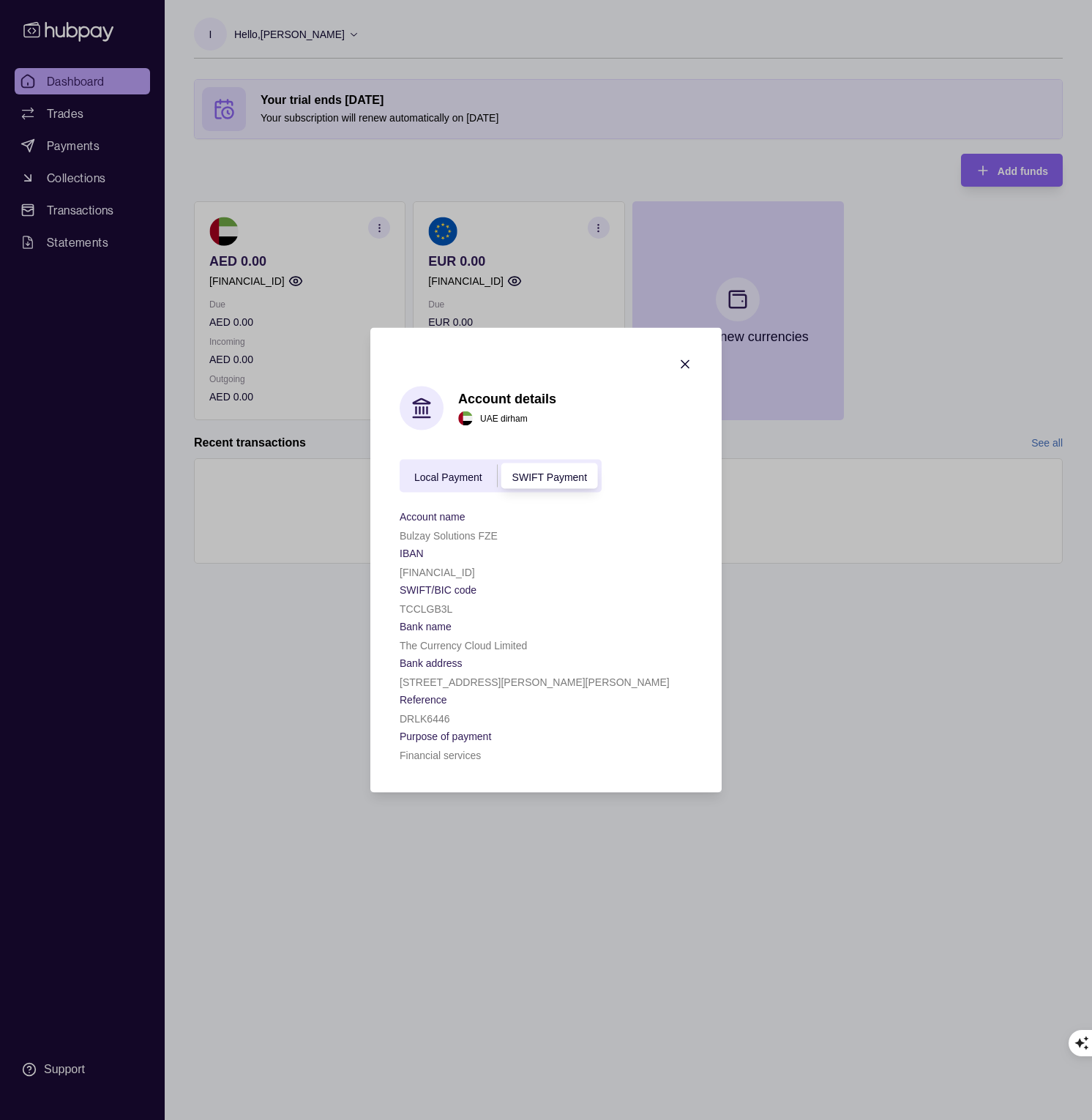
click at [427, 473] on span "Local Payment" at bounding box center [448, 477] width 68 height 12
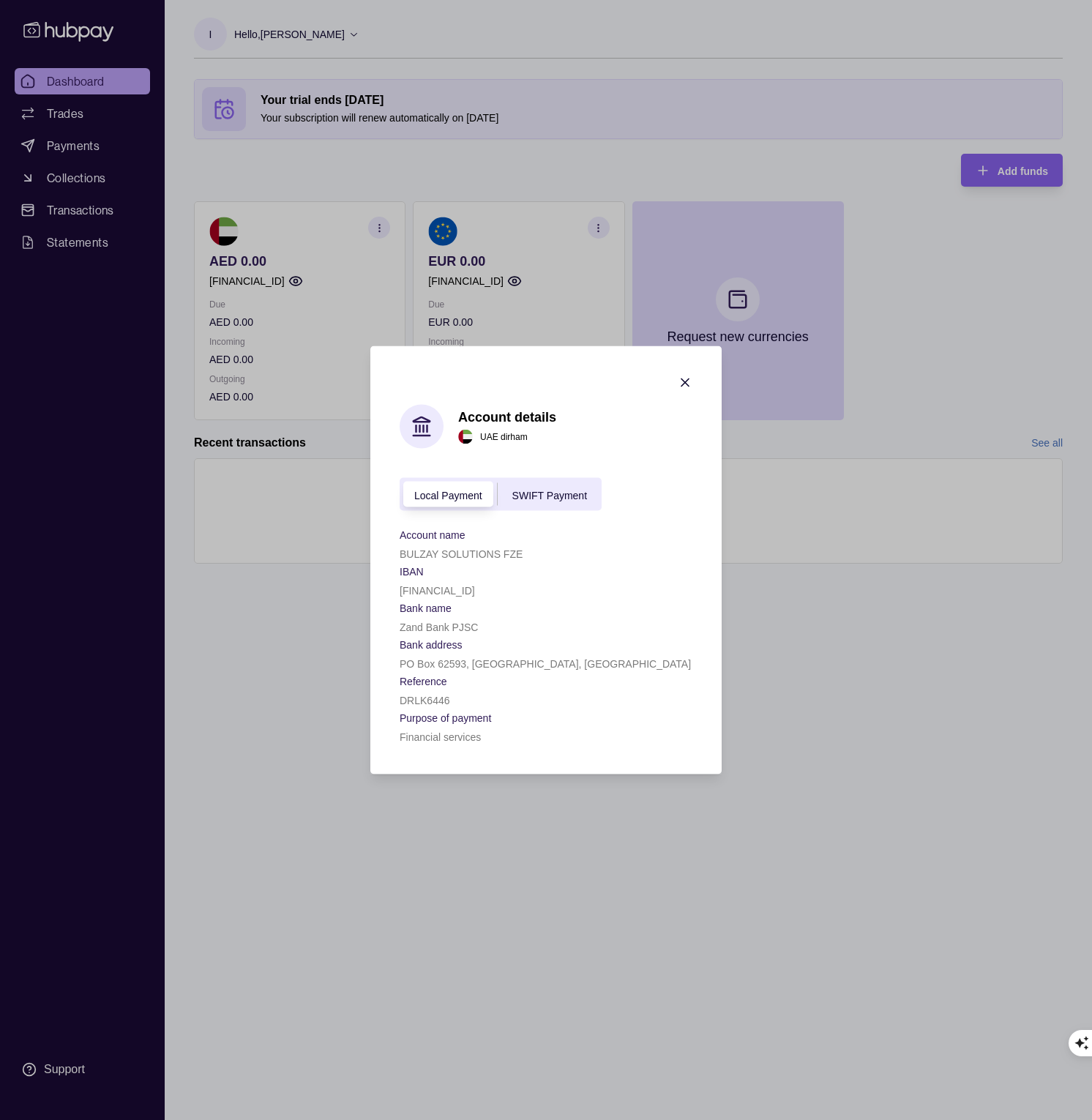
click at [685, 380] on icon "button" at bounding box center [685, 383] width 7 height 7
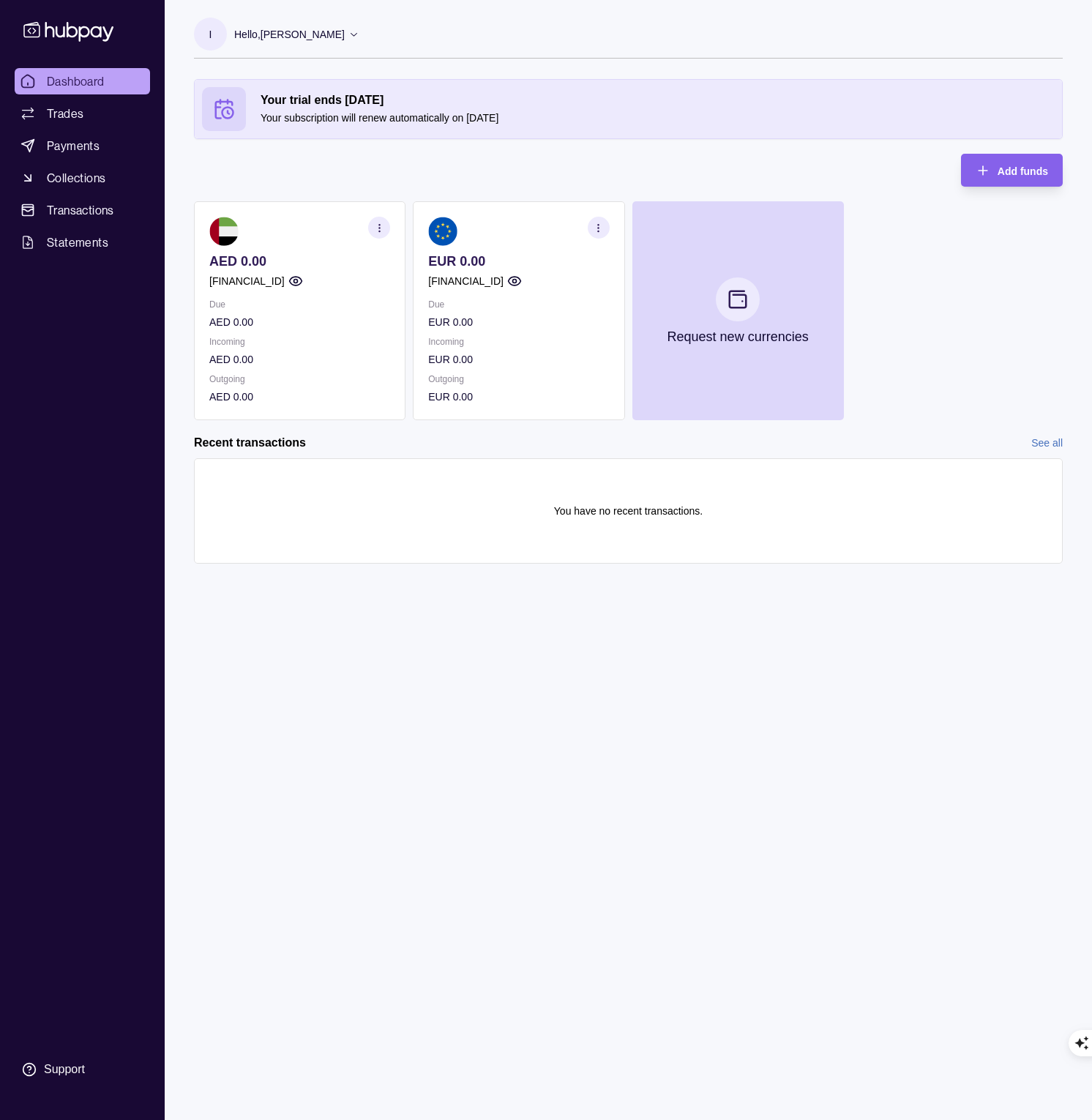
click at [967, 271] on div "AED 0.00 AE210960000536060002896 Due AED 0.00 Incoming AED 0.00 Outgoing AED 0.…" at bounding box center [628, 310] width 869 height 219
click at [1008, 162] on div "Add funds" at bounding box center [1023, 171] width 50 height 17
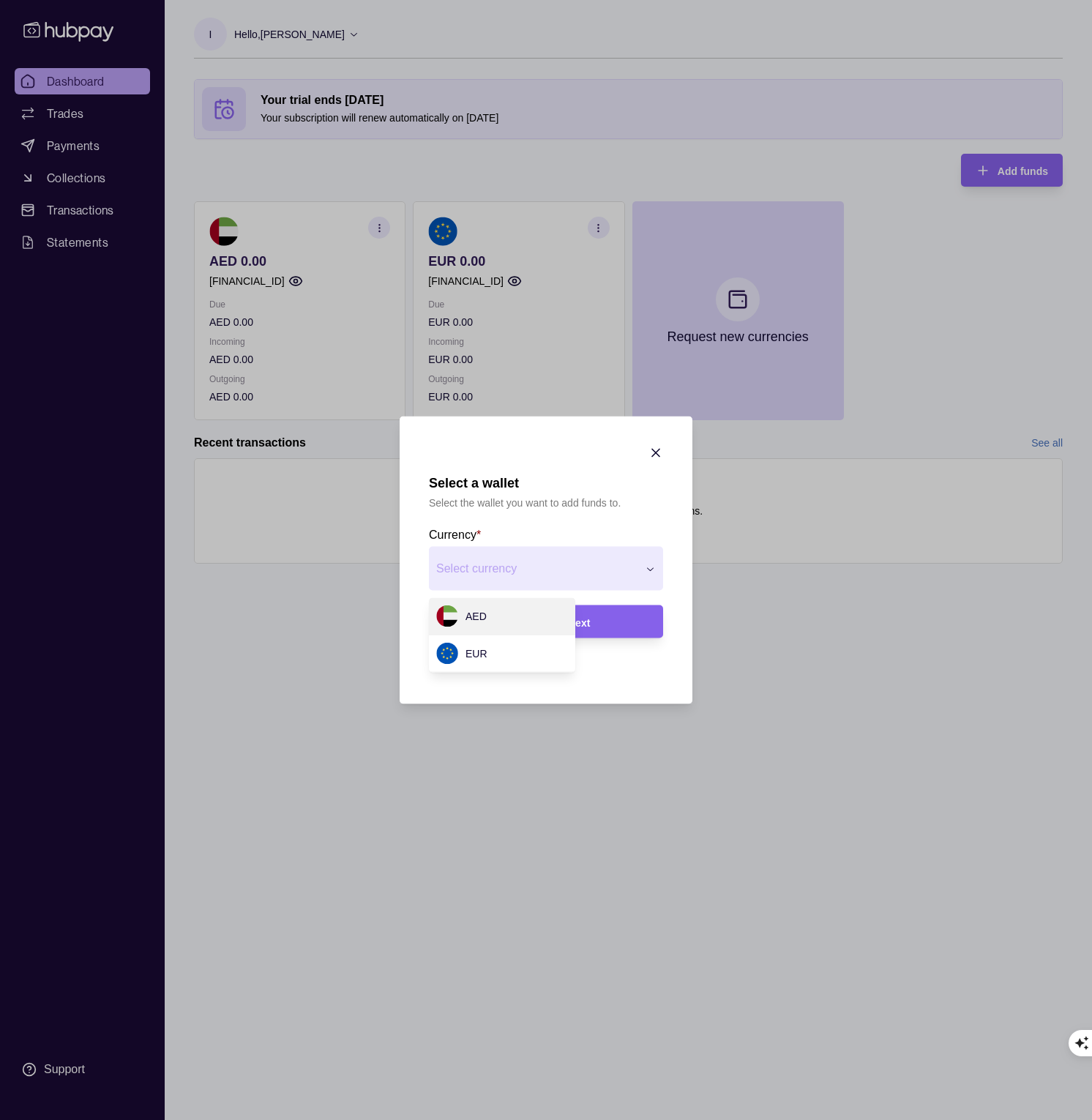
click at [588, 622] on span "Next" at bounding box center [578, 622] width 22 height 12
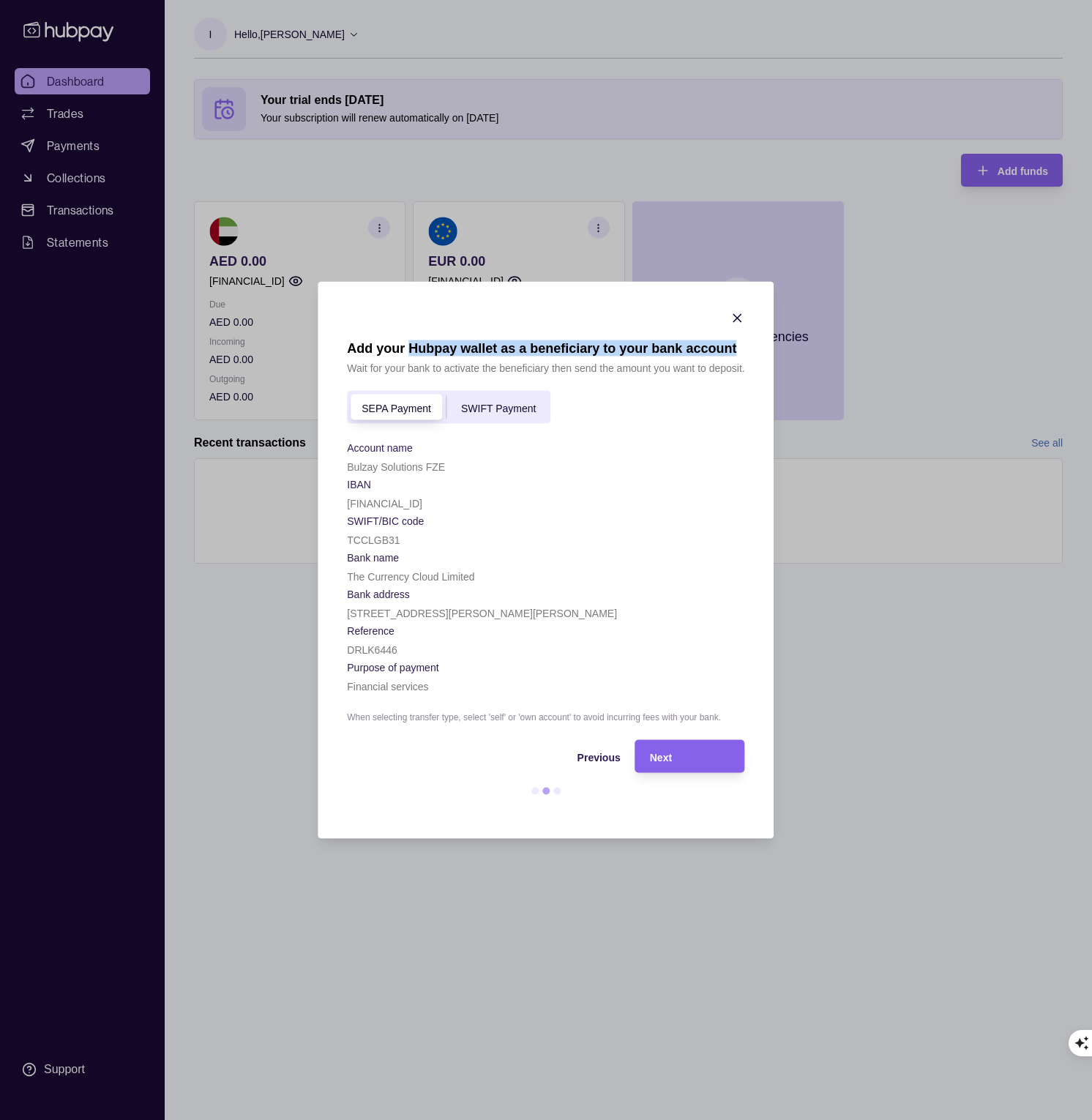
drag, startPoint x: 434, startPoint y: 342, endPoint x: 610, endPoint y: 360, distance: 176.9
click at [742, 347] on h1 "Add your Hubpay wallet as a beneficiary to your bank account" at bounding box center [545, 348] width 398 height 16
click at [514, 366] on p "Wait for your bank to activate the beneficiary then send the amount you want to…" at bounding box center [545, 368] width 398 height 16
drag, startPoint x: 331, startPoint y: 361, endPoint x: 745, endPoint y: 372, distance: 414.1
click at [745, 372] on section "Add your Hubpay wallet as a beneficiary to your bank account Wait for your bank…" at bounding box center [546, 560] width 456 height 557
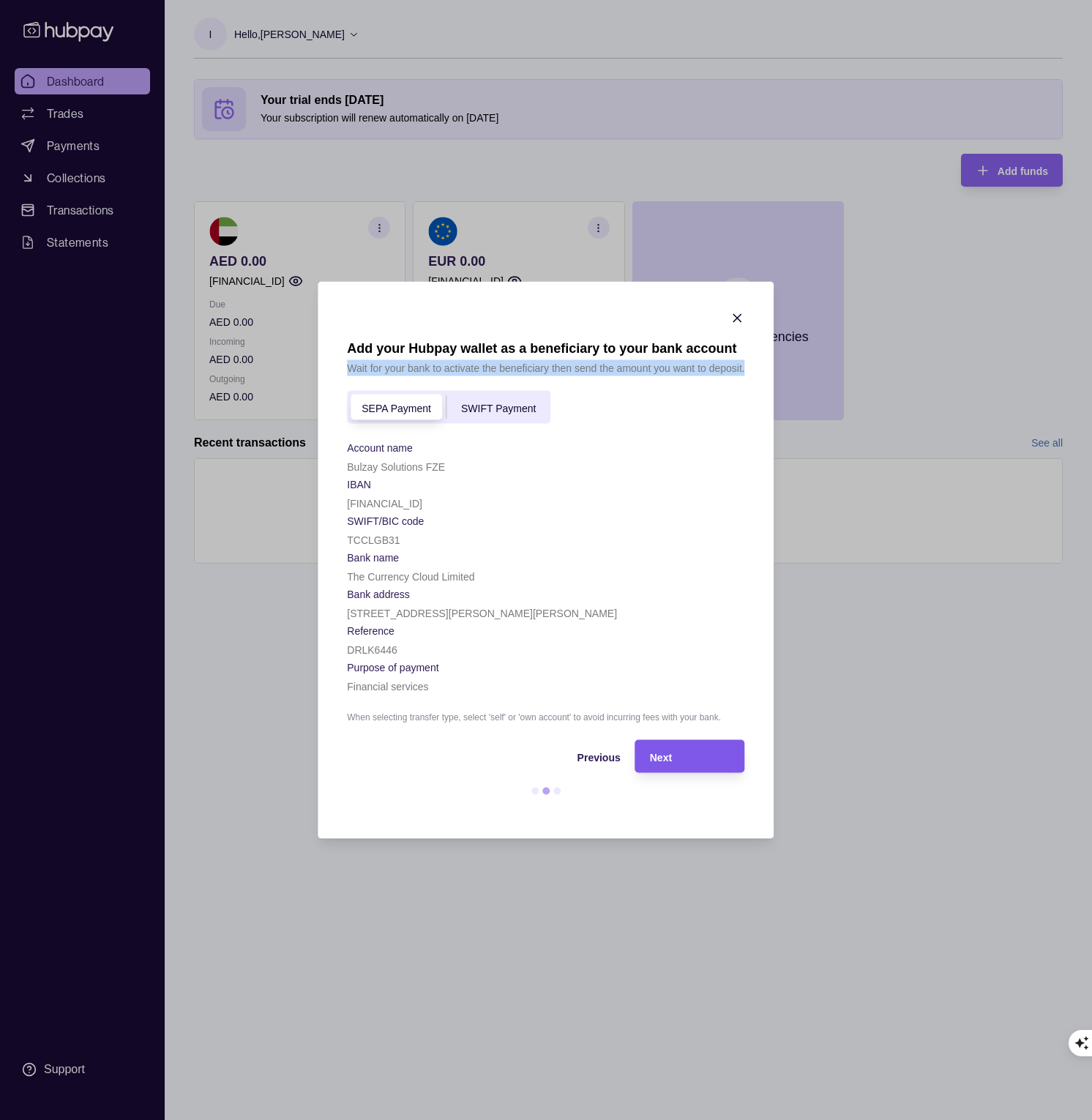
click at [668, 754] on span "Next" at bounding box center [660, 758] width 22 height 12
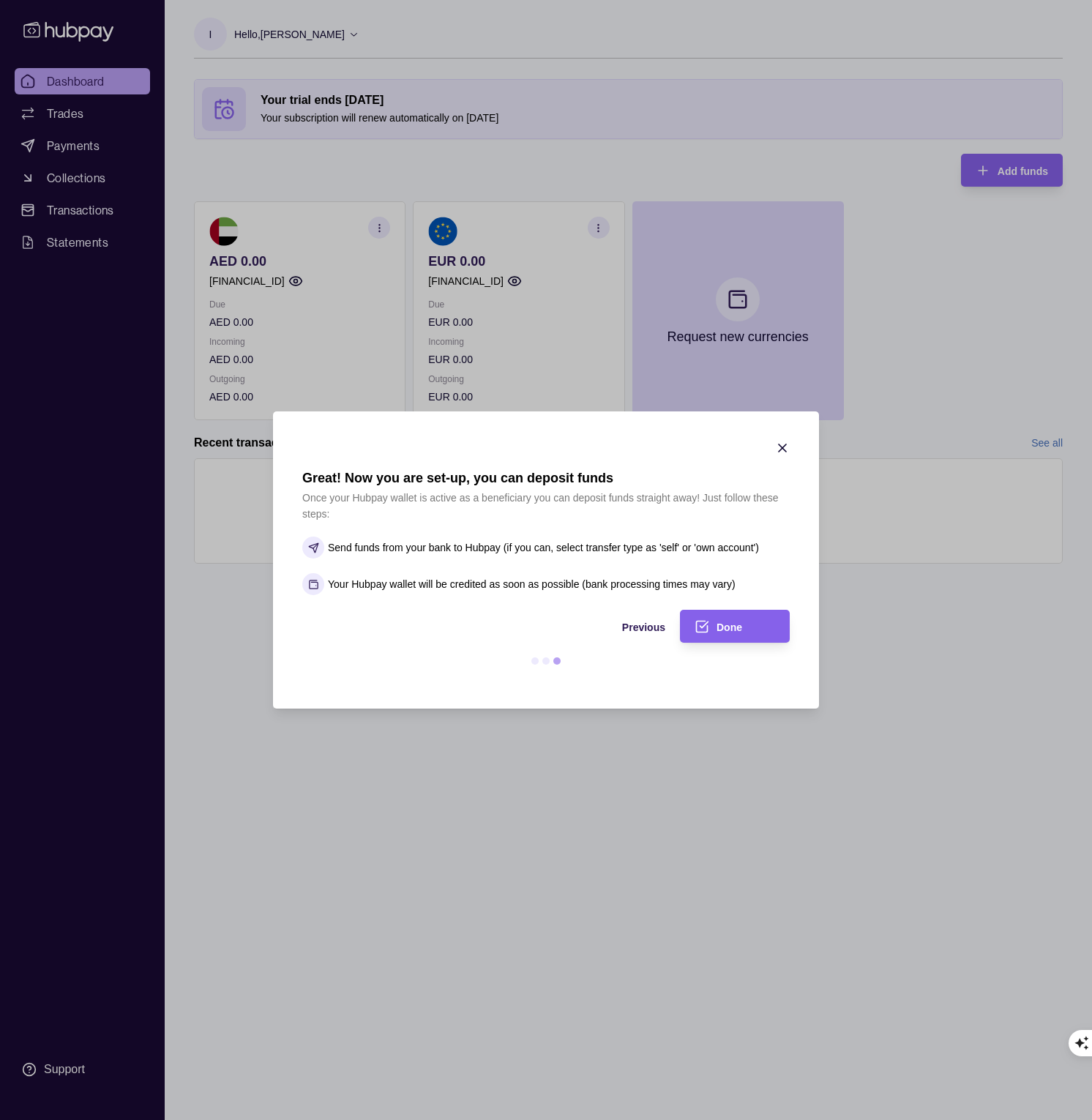
click at [780, 448] on icon "button" at bounding box center [782, 447] width 15 height 15
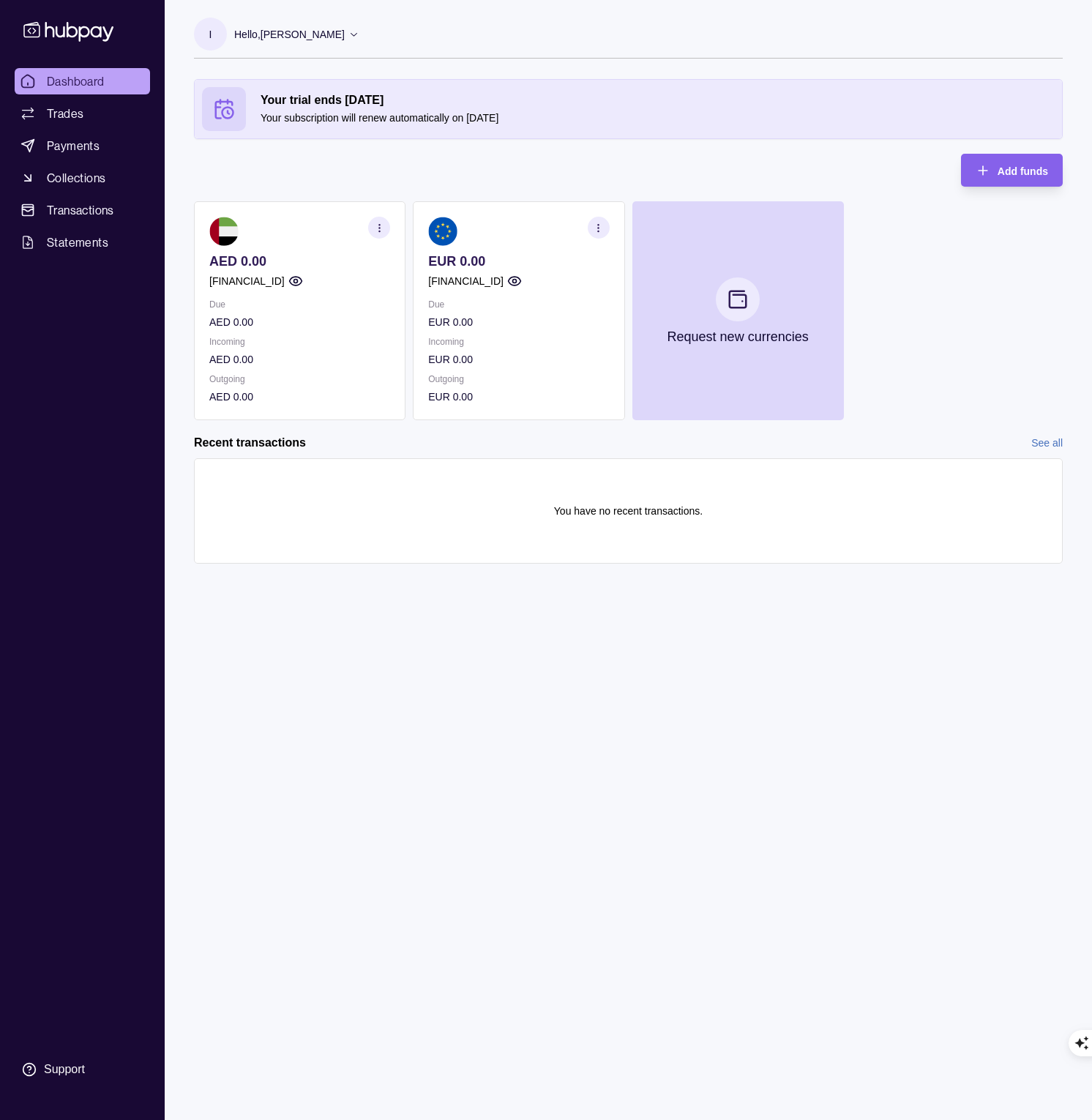
click at [335, 34] on p "Hello, Ioan Ciprian Soleriu" at bounding box center [289, 34] width 111 height 16
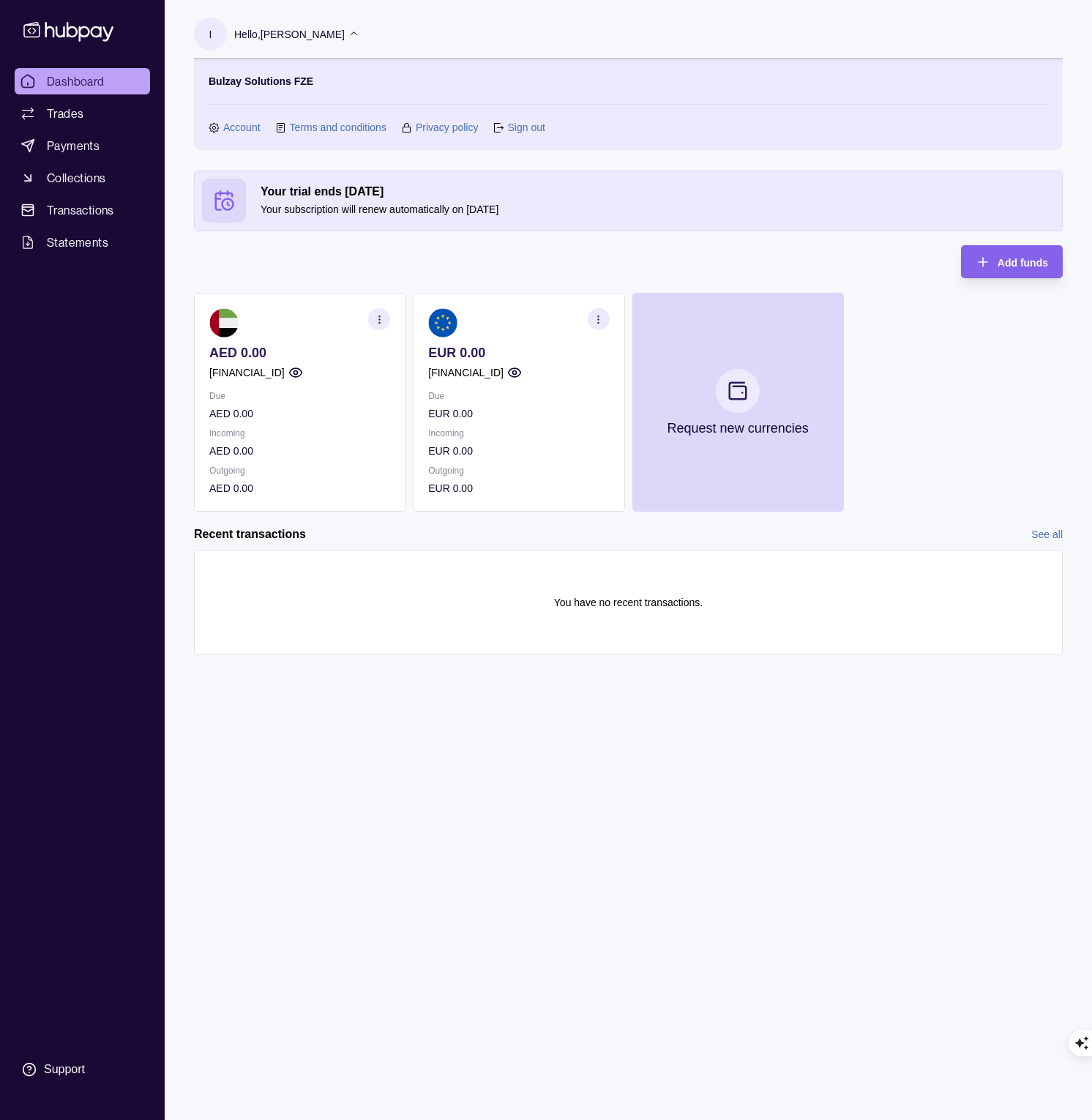
click at [234, 128] on link "Account" at bounding box center [242, 127] width 37 height 16
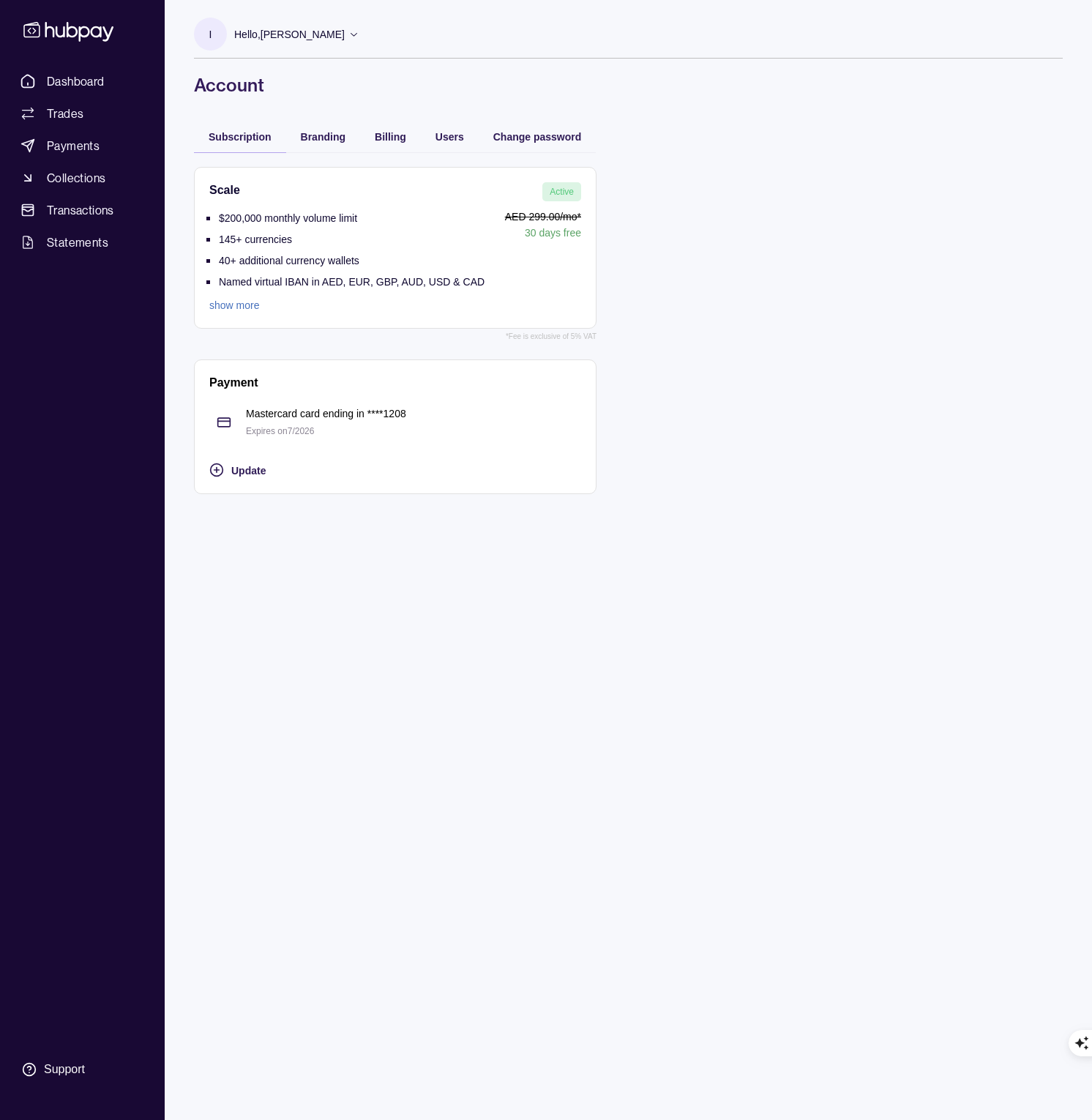
click at [247, 306] on link "show more" at bounding box center [348, 305] width 276 height 16
click at [331, 139] on span "Branding" at bounding box center [323, 137] width 45 height 12
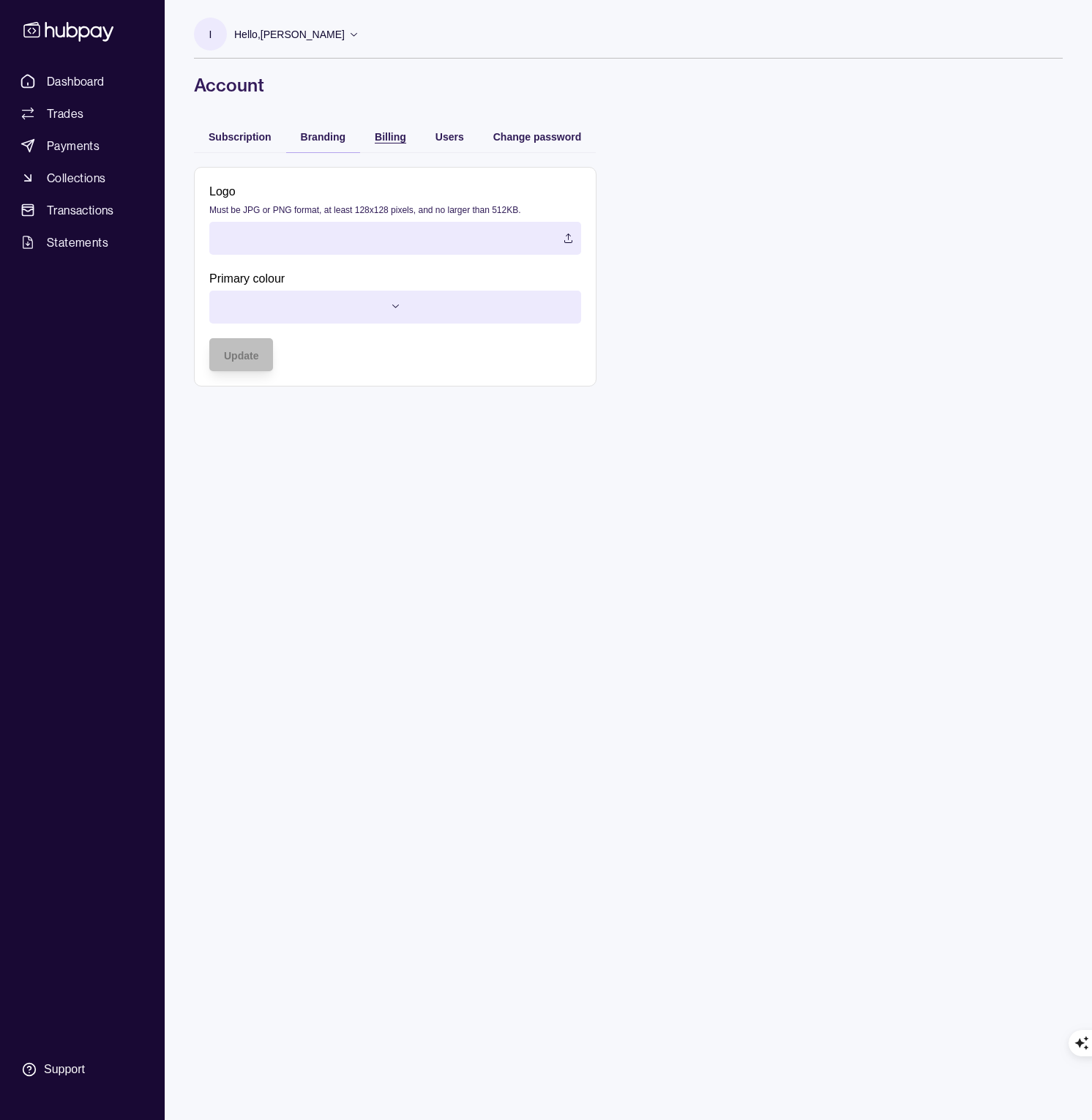
click at [397, 135] on span "Billing" at bounding box center [390, 137] width 31 height 12
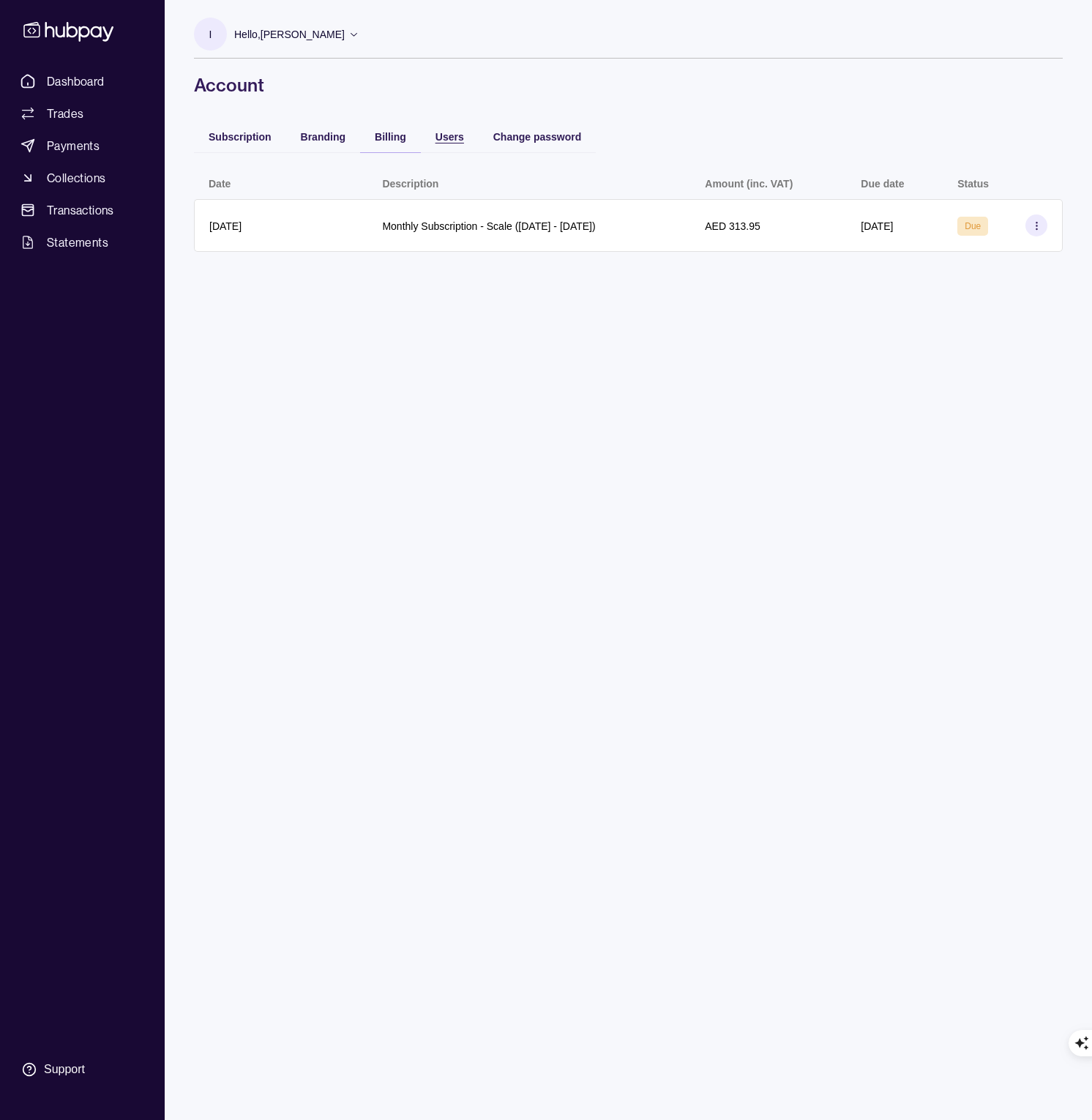
click at [445, 133] on span "Users" at bounding box center [450, 137] width 29 height 12
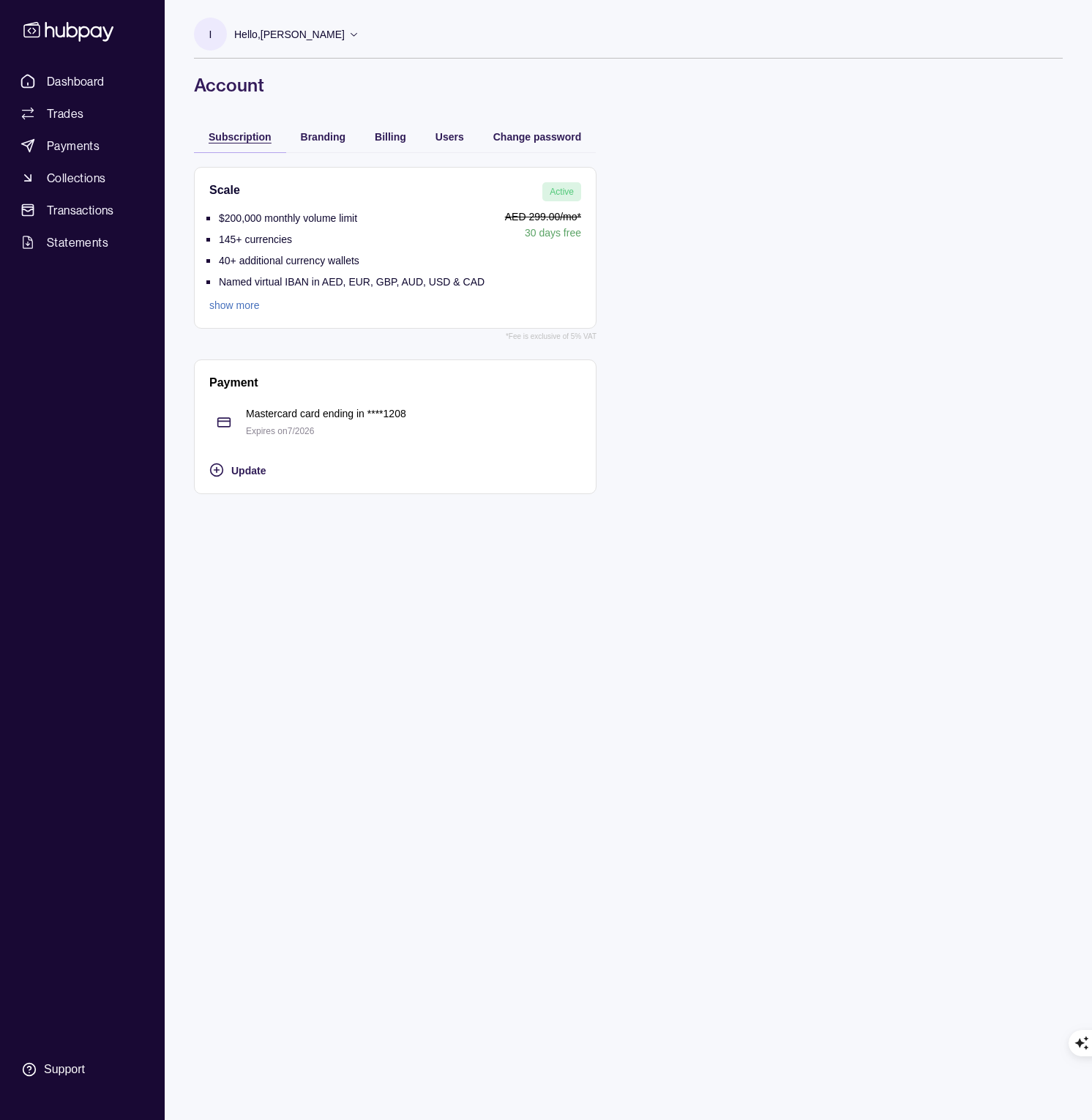
click at [222, 138] on span "Subscription" at bounding box center [240, 137] width 63 height 12
